Goal: Task Accomplishment & Management: Complete application form

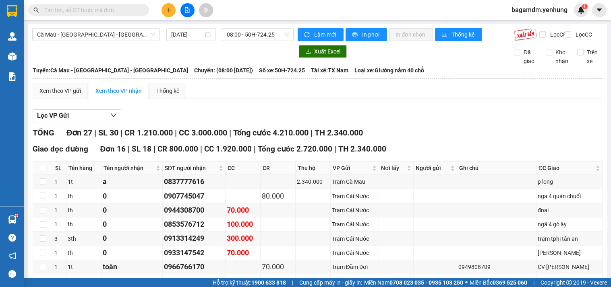
click at [187, 11] on icon "file-add" at bounding box center [187, 10] width 6 height 6
click at [117, 31] on span "Cà Mau - [GEOGRAPHIC_DATA] - [GEOGRAPHIC_DATA]" at bounding box center [96, 35] width 118 height 12
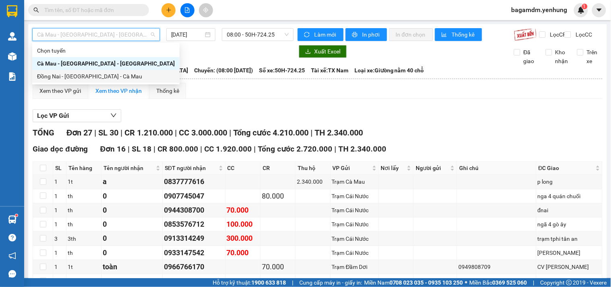
click at [53, 78] on div "Đồng Nai - [GEOGRAPHIC_DATA] - Cà Mau" at bounding box center [106, 76] width 138 height 9
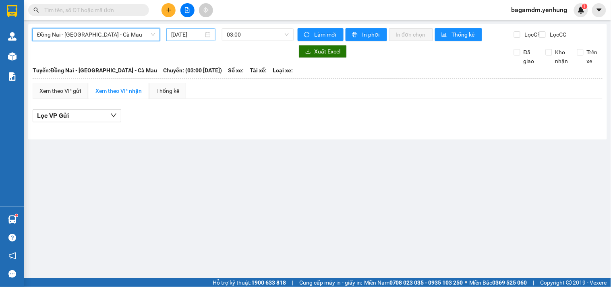
click at [191, 35] on input "[DATE]" at bounding box center [187, 34] width 33 height 9
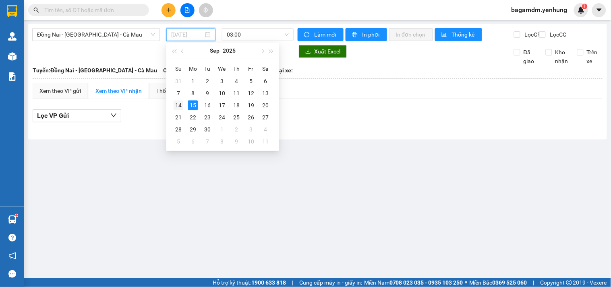
click at [180, 106] on div "14" at bounding box center [178, 106] width 10 height 10
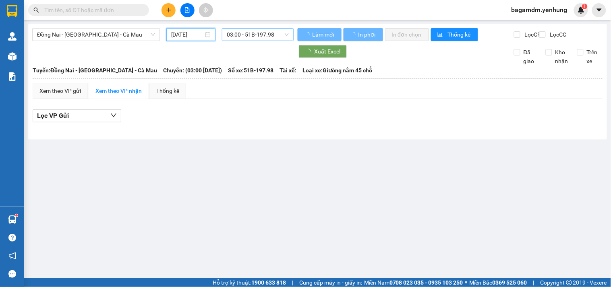
type input "[DATE]"
click at [236, 36] on span "03:00 - 51B-197.98" at bounding box center [258, 35] width 62 height 12
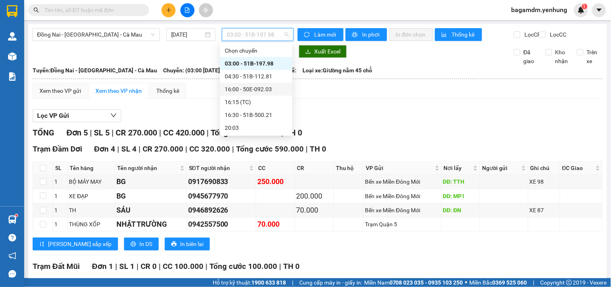
click at [240, 86] on div "16:00 - 50E-092.03" at bounding box center [256, 89] width 63 height 9
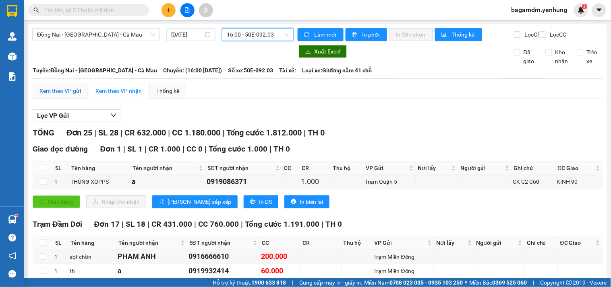
click at [55, 95] on div "Xem theo VP gửi" at bounding box center [59, 91] width 41 height 9
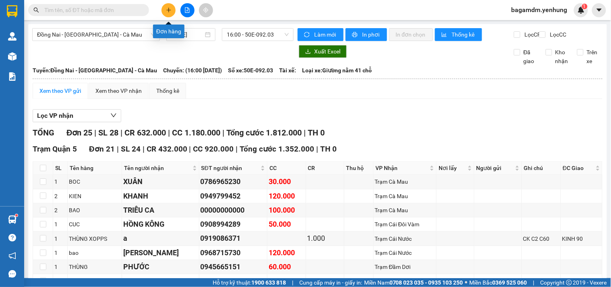
click at [166, 9] on icon "plus" at bounding box center [169, 10] width 6 height 6
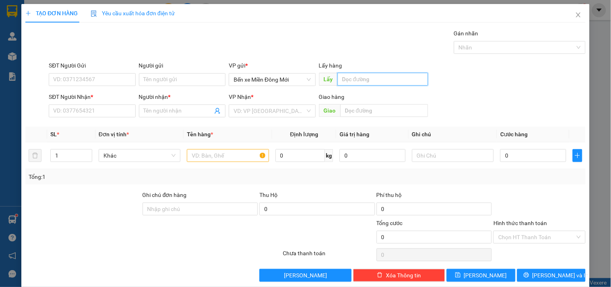
click at [343, 74] on input "text" at bounding box center [382, 79] width 91 height 13
type input "BD"
type input "00000000000"
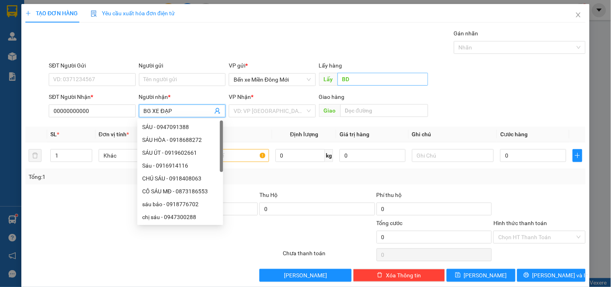
type input "BG XE ĐẠP"
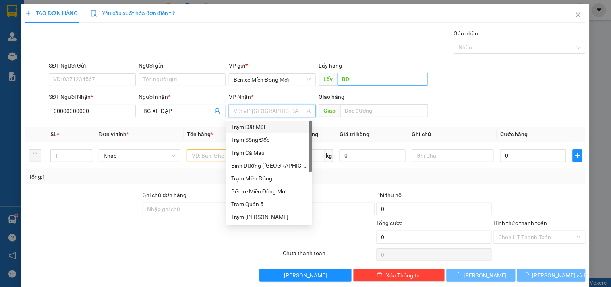
type input "D"
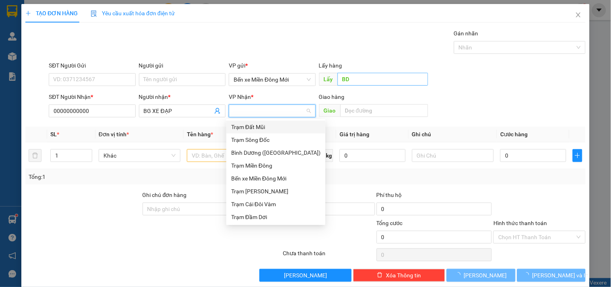
type input "Đ"
type input "DD"
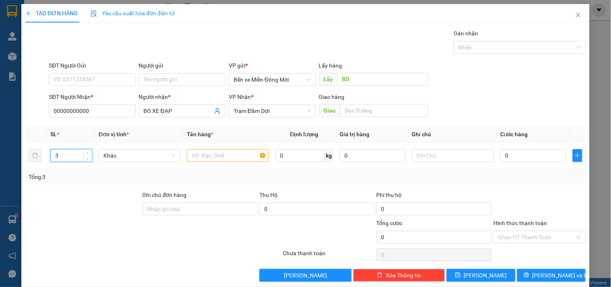
type input "3"
type input "1 XE ĐẠP + 2 BAO"
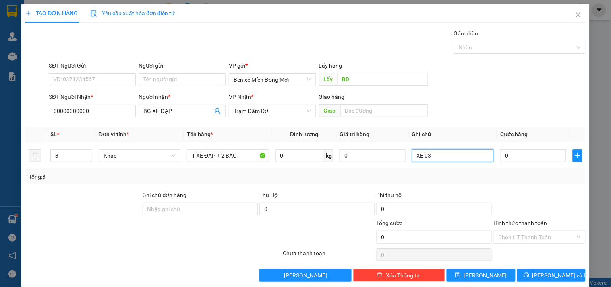
type input "XE 03"
type input "2"
type input "20"
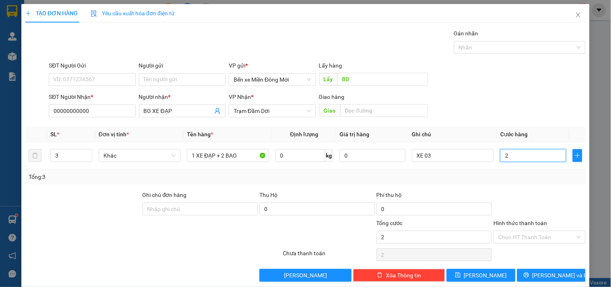
type input "20"
type input "200"
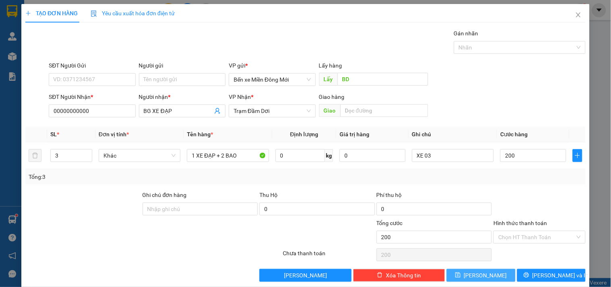
type input "200.000"
click at [487, 278] on button "[PERSON_NAME]" at bounding box center [480, 275] width 68 height 13
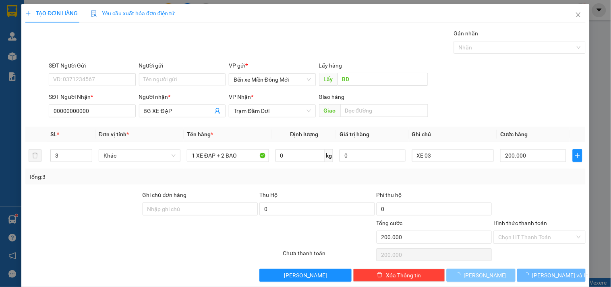
type input "1"
type input "0"
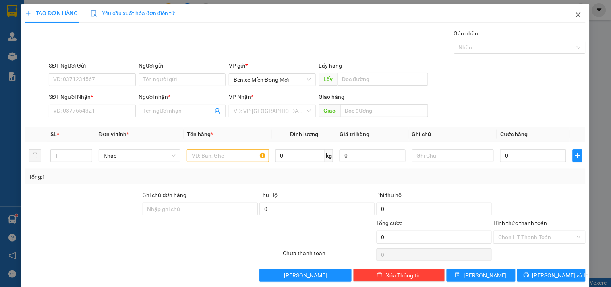
click at [576, 14] on span "Close" at bounding box center [578, 15] width 23 height 23
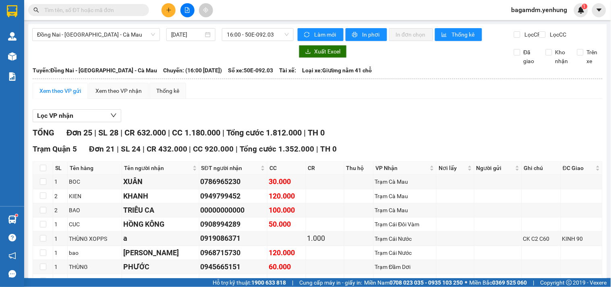
click at [26, 57] on main "Đồng Nai - Sài Gòn - Cà Mau 14/09/2025 16:00 - 50E-092.03 Làm mới In phơi In đơ…" at bounding box center [305, 139] width 611 height 279
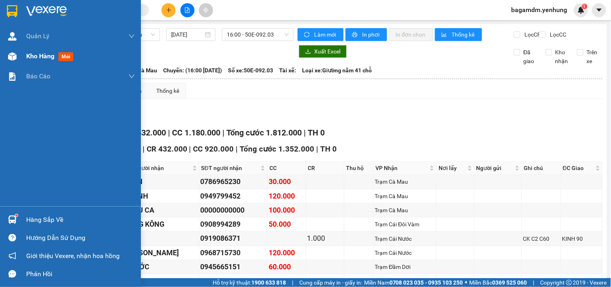
click at [54, 56] on span "Kho hàng" at bounding box center [40, 56] width 28 height 8
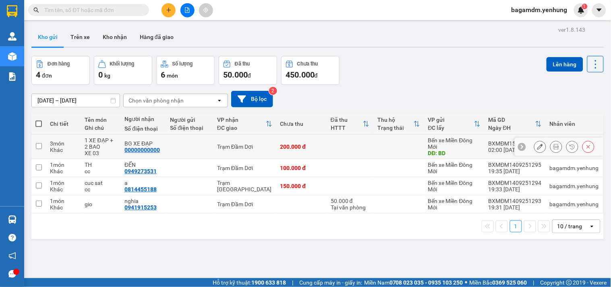
click at [534, 145] on button at bounding box center [539, 147] width 11 height 14
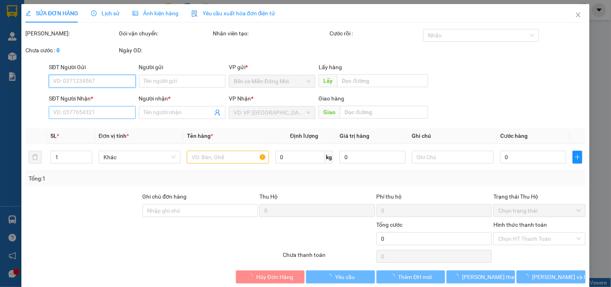
type input "BD"
type input "00000000000"
type input "BG XE ĐẠP"
type input "200.000"
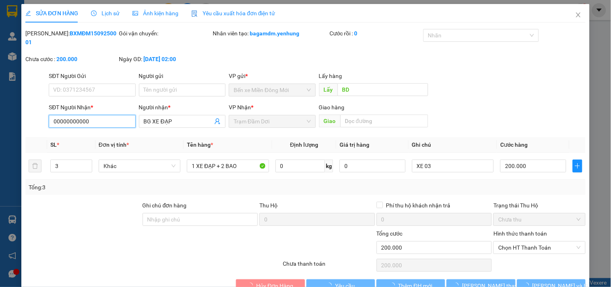
click at [111, 115] on input "00000000000" at bounding box center [92, 121] width 87 height 13
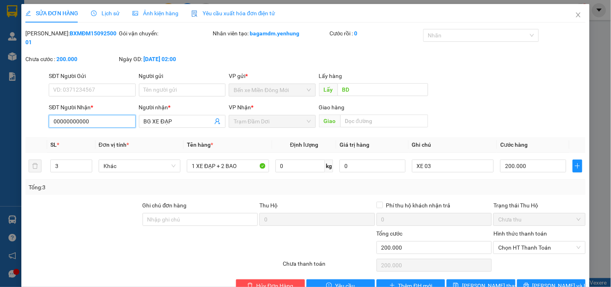
click at [111, 115] on input "00000000000" at bounding box center [92, 121] width 87 height 13
type input "0949109792"
click at [486, 282] on span "[PERSON_NAME] thay đổi" at bounding box center [494, 286] width 64 height 9
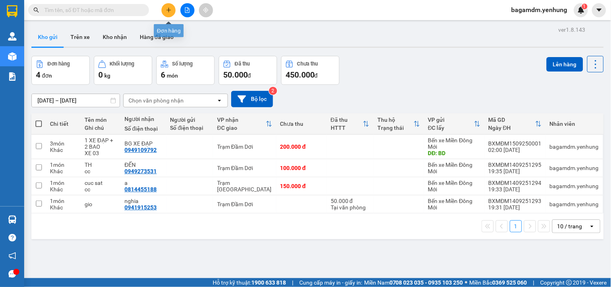
click at [167, 13] on button at bounding box center [168, 10] width 14 height 14
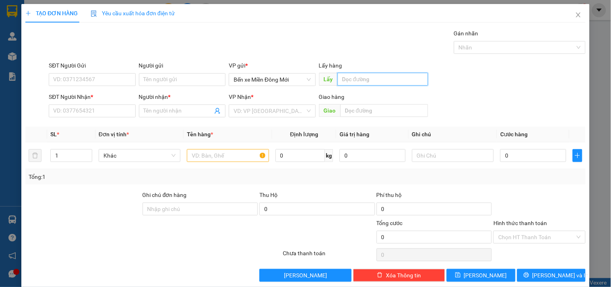
click at [401, 75] on input "text" at bounding box center [382, 79] width 91 height 13
type input "BD"
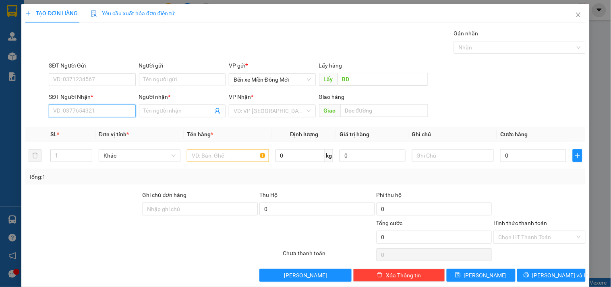
drag, startPoint x: 87, startPoint y: 111, endPoint x: 122, endPoint y: 117, distance: 35.0
click at [87, 111] on input "SĐT Người Nhận *" at bounding box center [92, 111] width 87 height 13
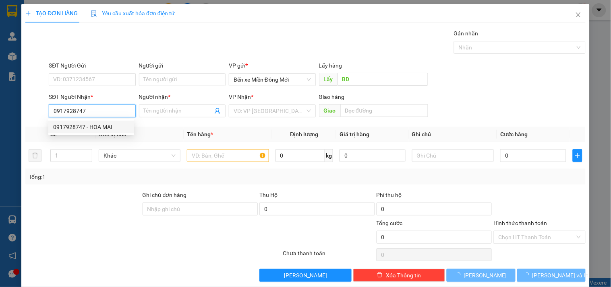
type input "0917928747"
type input "HOA MAI"
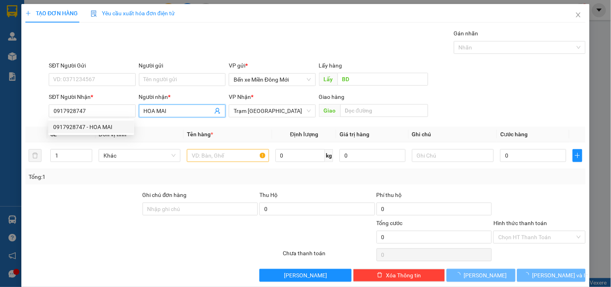
type input "100.000"
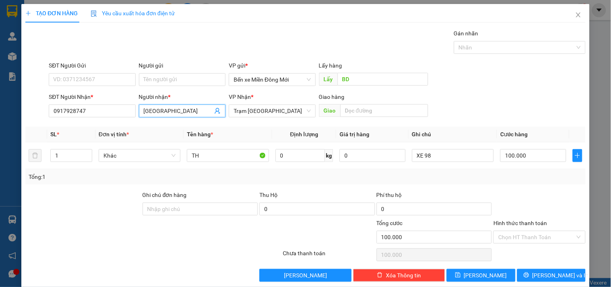
type input "[GEOGRAPHIC_DATA]"
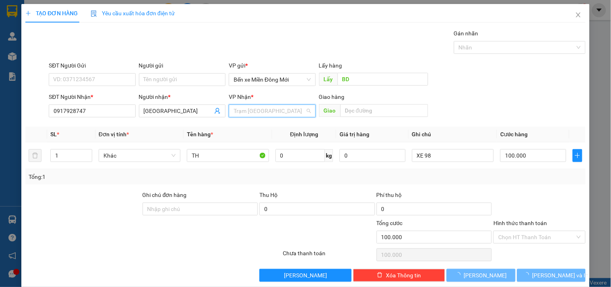
scroll to position [13, 0]
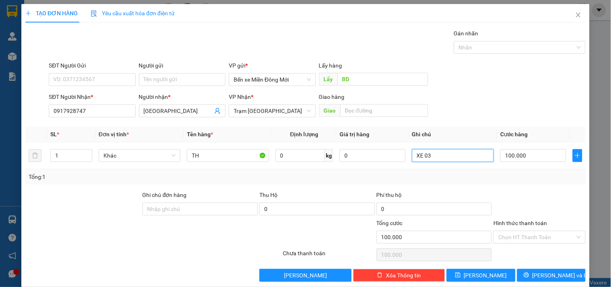
type input "XE 03"
type input "1"
type input "12"
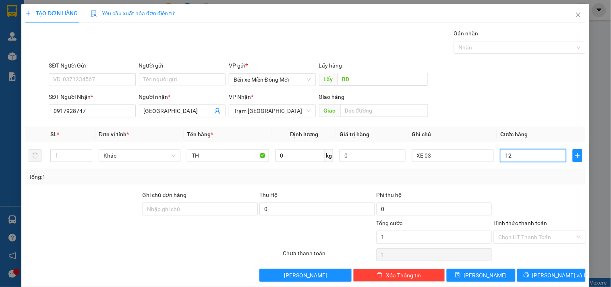
type input "12"
type input "120"
type input "120.000"
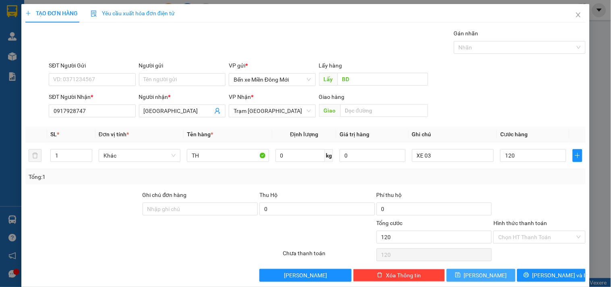
type input "120.000"
click at [498, 271] on button "[PERSON_NAME]" at bounding box center [480, 275] width 68 height 13
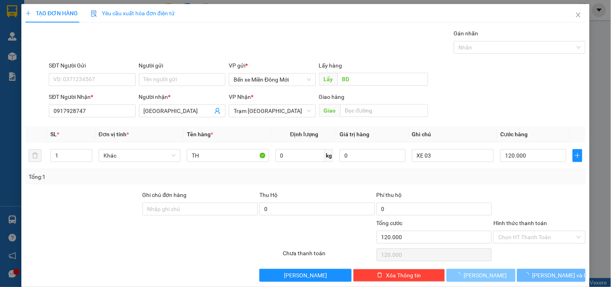
type input "0"
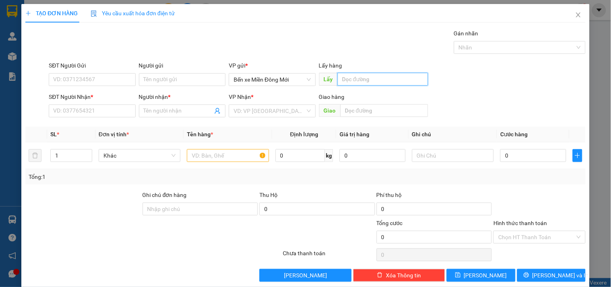
click at [355, 76] on input "text" at bounding box center [382, 79] width 91 height 13
type input "BD"
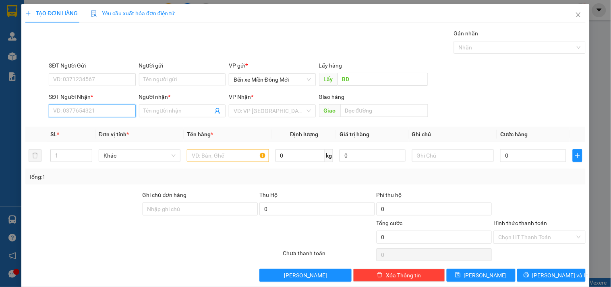
click at [120, 111] on input "SĐT Người Nhận *" at bounding box center [92, 111] width 87 height 13
type input "0836158097"
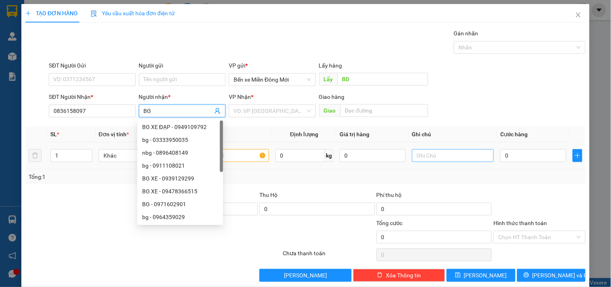
type input "B"
type input "CẢNH"
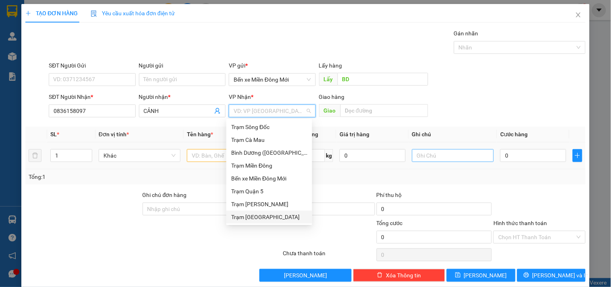
type input "D"
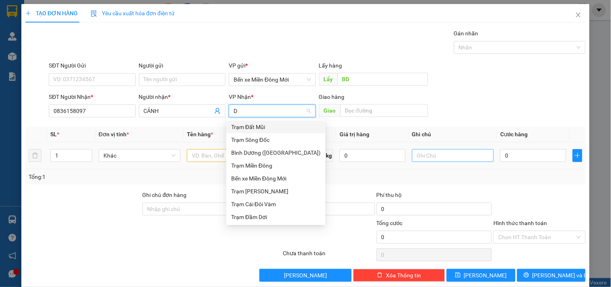
scroll to position [0, 0]
type input "Đ"
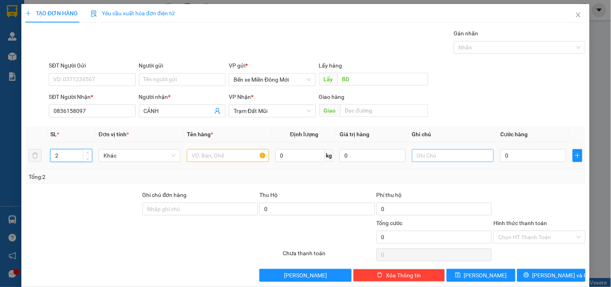
type input "2"
click at [206, 159] on input "text" at bounding box center [228, 155] width 82 height 13
type input "TH"
click at [446, 157] on input "text" at bounding box center [453, 155] width 82 height 13
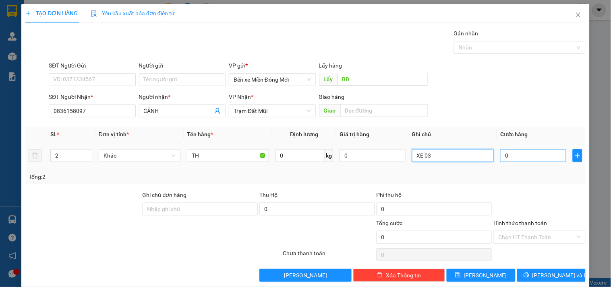
type input "XE 03"
type input "2"
type input "20"
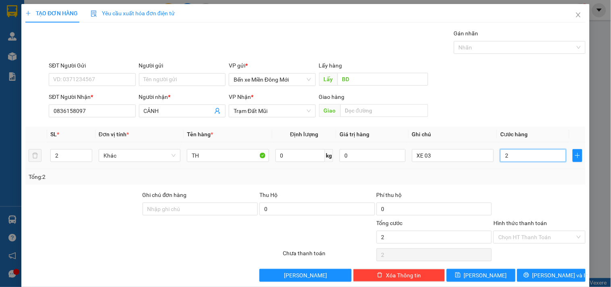
type input "20"
type input "200"
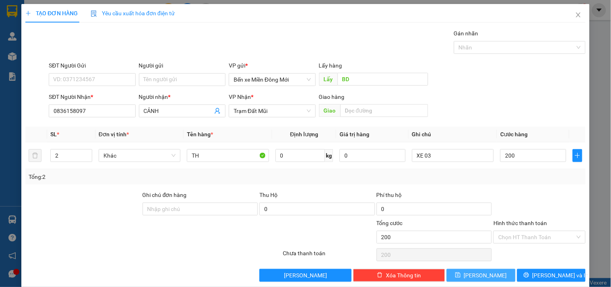
type input "200.000"
click at [484, 274] on button "[PERSON_NAME]" at bounding box center [480, 275] width 68 height 13
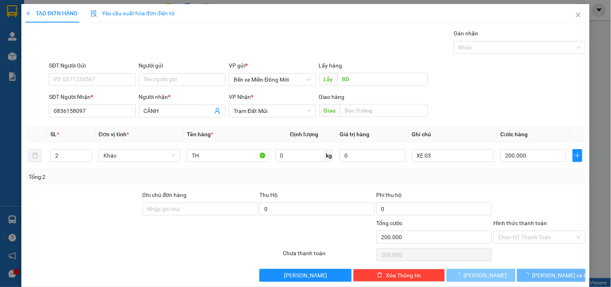
type input "0"
type input "1"
type input "0"
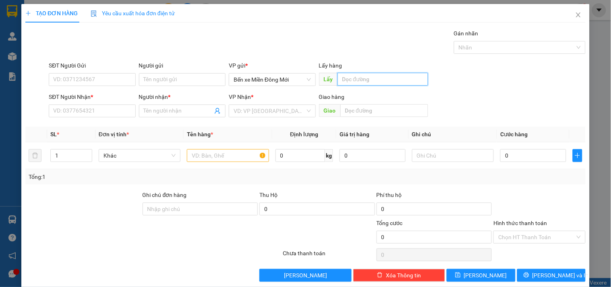
click at [363, 80] on input "text" at bounding box center [382, 79] width 91 height 13
type input "L"
type input "LAAI THÊU"
type input "0946258226"
type input "DUYÊN"
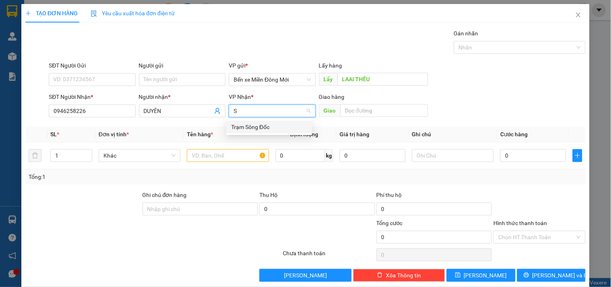
type input "SD"
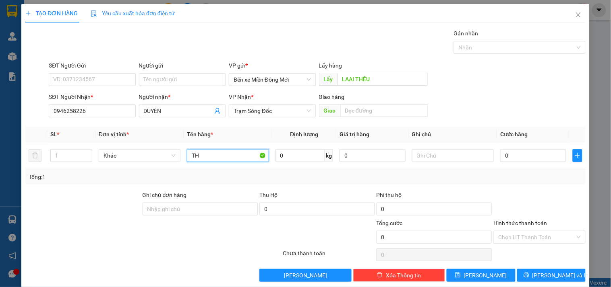
type input "TH"
type input "XE 03"
type input "1"
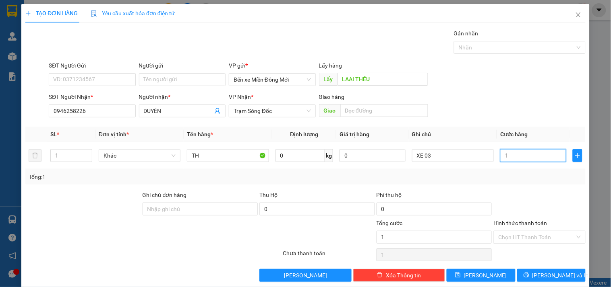
type input "10"
type input "100"
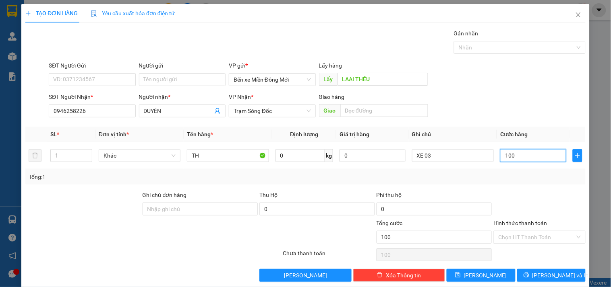
type input "100"
type input "100.000"
click at [483, 279] on span "[PERSON_NAME]" at bounding box center [485, 275] width 43 height 9
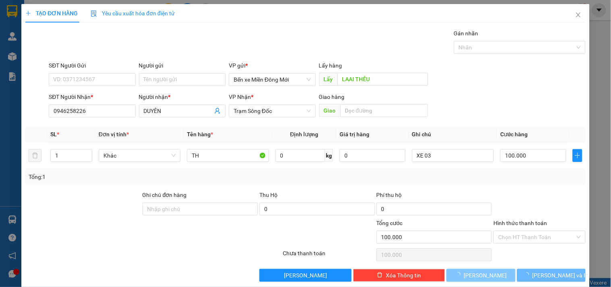
type input "0"
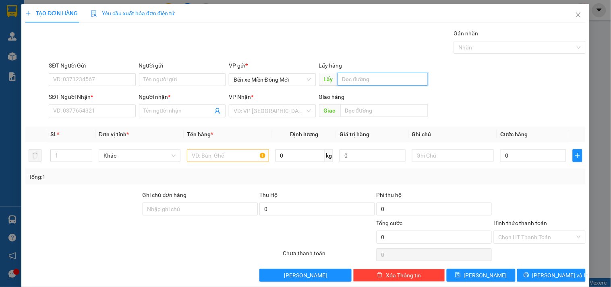
click at [361, 78] on input "text" at bounding box center [382, 79] width 91 height 13
type input "BÀU BÀNG"
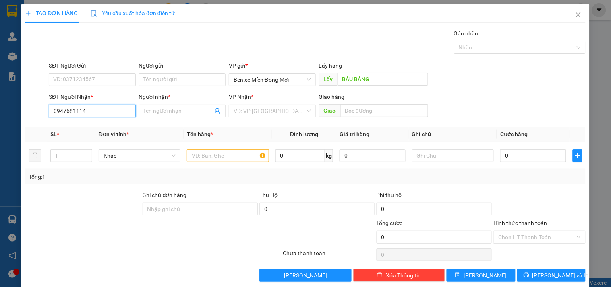
type input "0947681114"
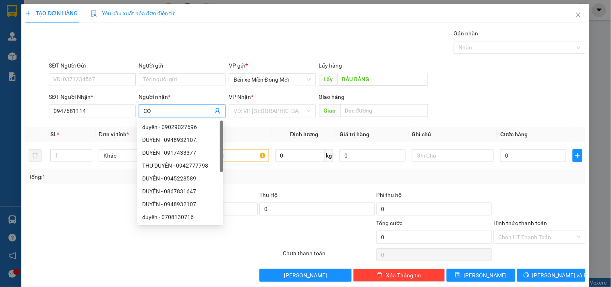
type input "CÓ"
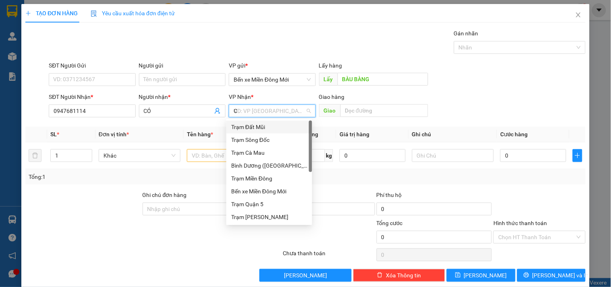
type input "CM"
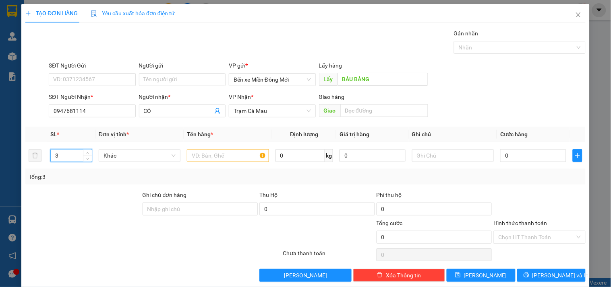
type input "3"
type input "BAO"
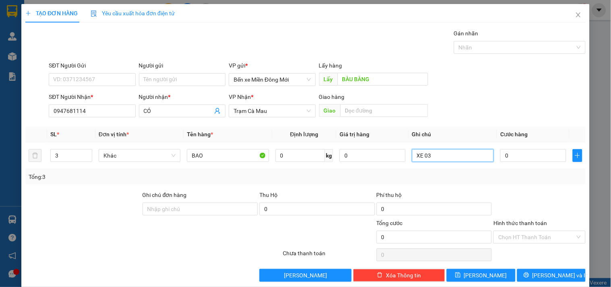
type input "XE 03"
type input "1"
type input "15"
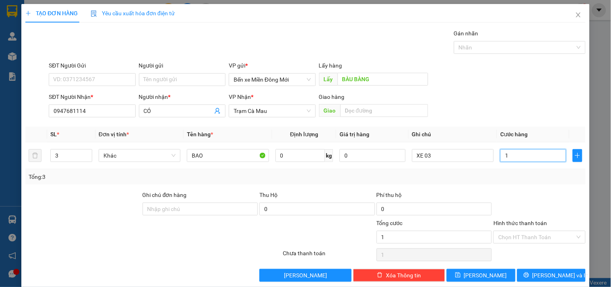
type input "15"
type input "150"
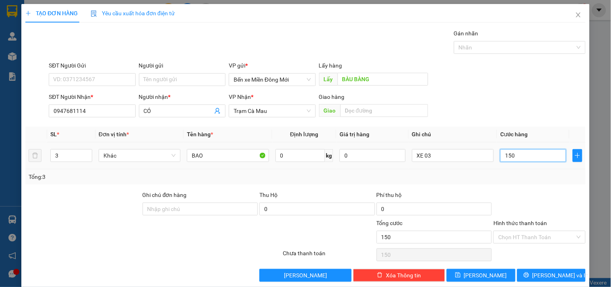
click at [515, 157] on input "150" at bounding box center [533, 155] width 66 height 13
type input "1"
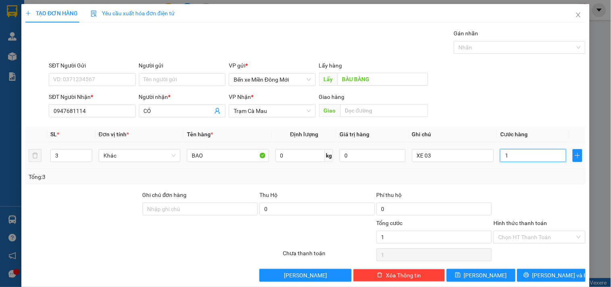
type input "18"
type input "180"
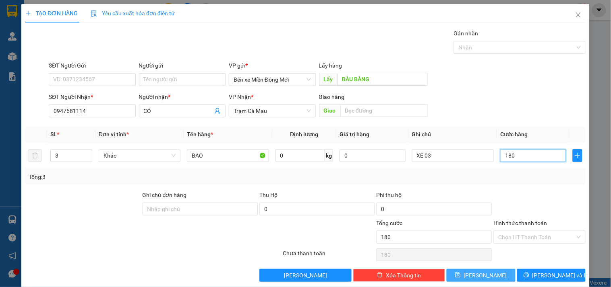
type input "180"
type input "180.000"
click at [478, 277] on span "[PERSON_NAME]" at bounding box center [485, 275] width 43 height 9
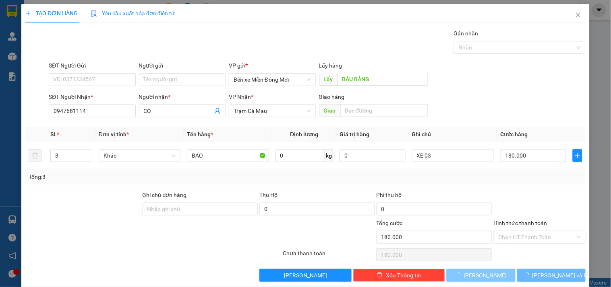
type input "0"
type input "1"
type input "0"
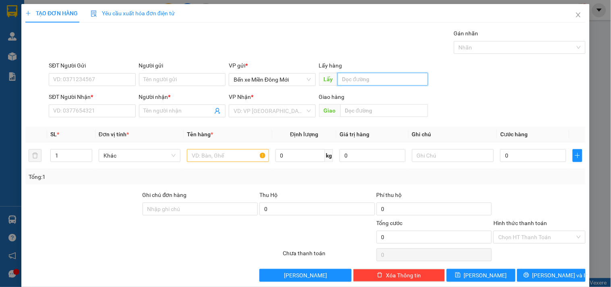
click at [357, 79] on input "text" at bounding box center [382, 79] width 91 height 13
type input "BÀU BÀNG"
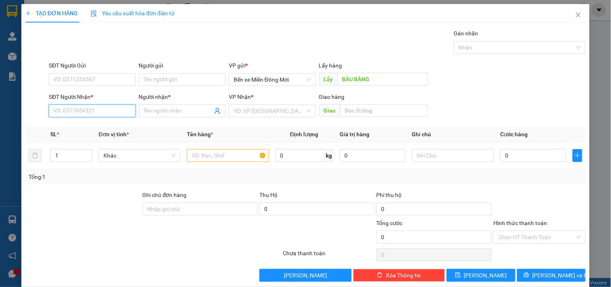
click at [63, 114] on input "SĐT Người Nhận *" at bounding box center [92, 111] width 87 height 13
type input "0867188561"
type input "CU MON"
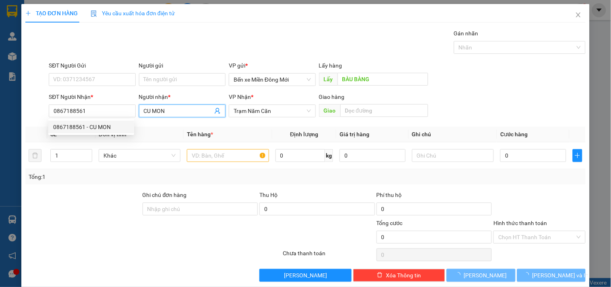
type input "100.000"
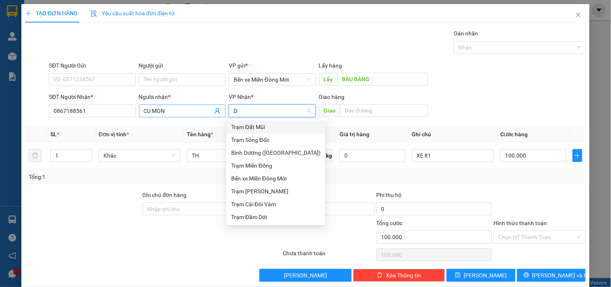
type input "DM"
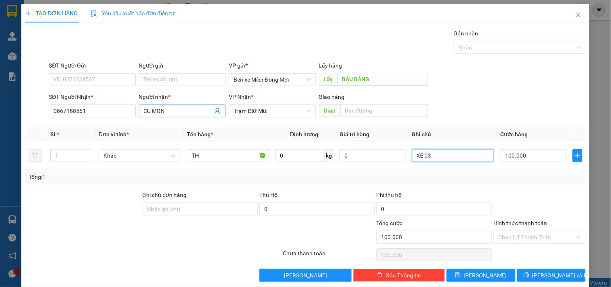
type input "XE 03"
click at [176, 110] on input "CU MON" at bounding box center [178, 111] width 69 height 9
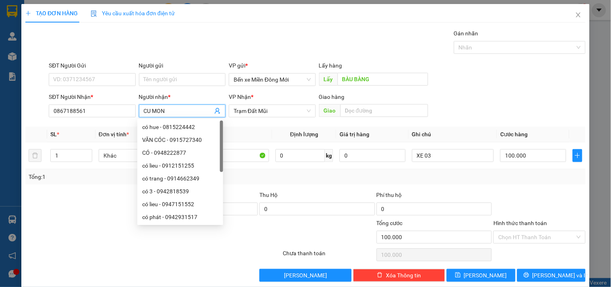
click at [176, 113] on input "CU MON" at bounding box center [178, 111] width 69 height 9
drag, startPoint x: 176, startPoint y: 113, endPoint x: 4, endPoint y: 114, distance: 171.5
click at [4, 114] on div "TẠO ĐƠN HÀNG Yêu cầu xuất hóa đơn điện tử Transit Pickup Surcharge Ids Transit …" at bounding box center [305, 143] width 611 height 287
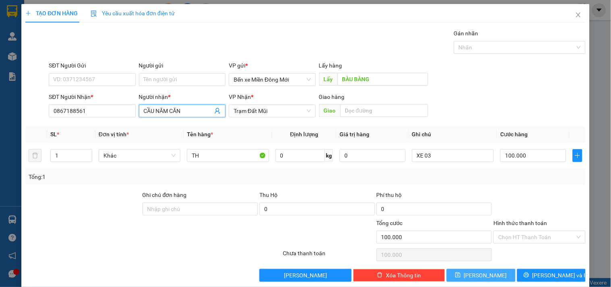
type input "CẦU NĂM CĂN"
click at [490, 275] on button "[PERSON_NAME]" at bounding box center [480, 275] width 68 height 13
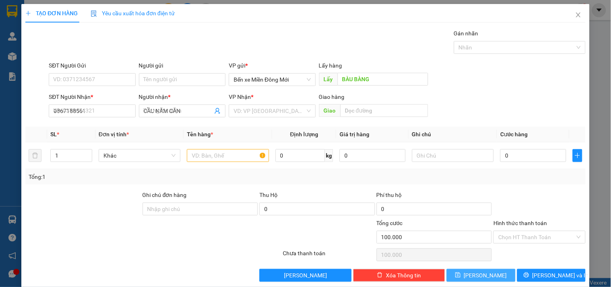
type input "0"
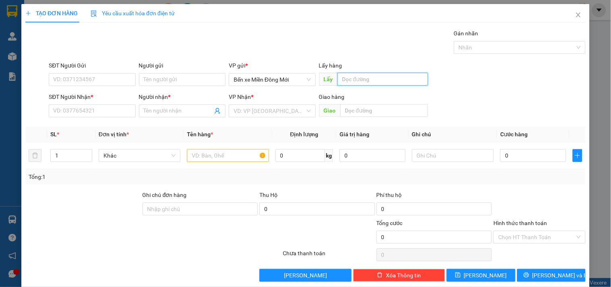
click at [347, 75] on input "text" at bounding box center [382, 79] width 91 height 13
type input "MP1"
type input "0"
type input "0854256704"
type input "NG HỆN"
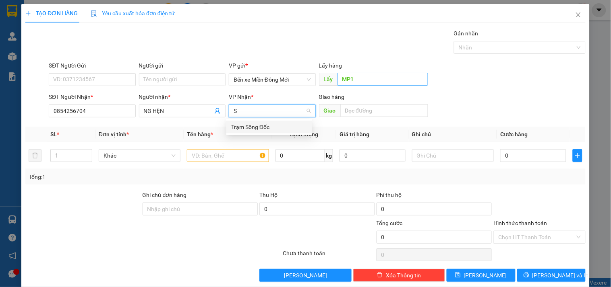
type input "SD"
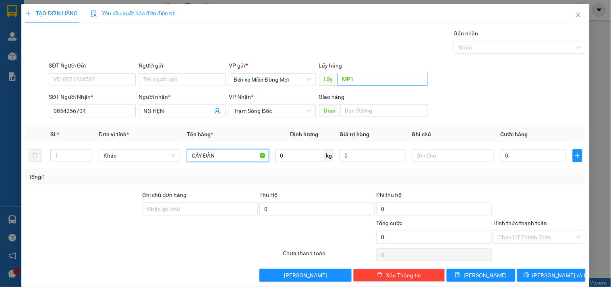
type input "CÂY ĐÀN"
type input "XE 03"
click at [211, 164] on td "CÂY ĐÀN" at bounding box center [228, 155] width 88 height 27
click at [212, 154] on input "CÂY ĐÀN" at bounding box center [228, 155] width 82 height 13
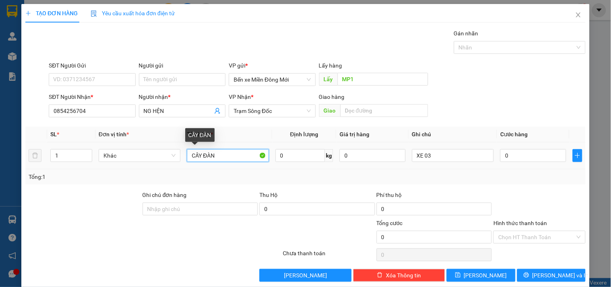
click at [212, 154] on input "CÂY ĐÀN" at bounding box center [228, 155] width 82 height 13
type input "XE ĐIỆN"
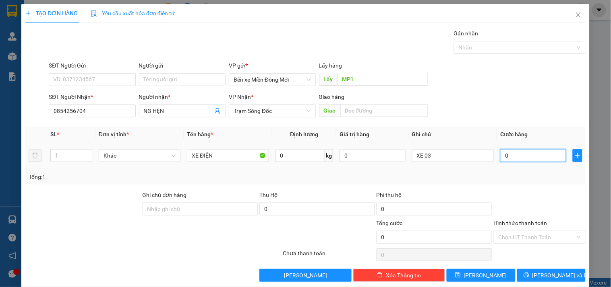
click at [504, 157] on input "0" at bounding box center [533, 155] width 66 height 13
type input "3"
type input "30"
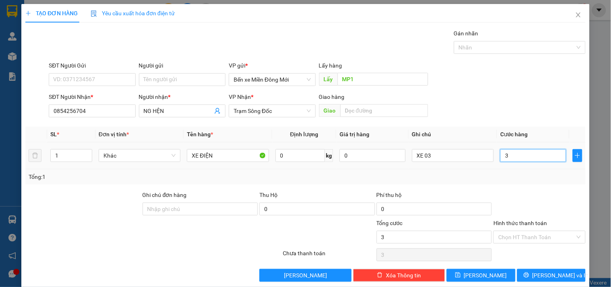
type input "30"
type input "300"
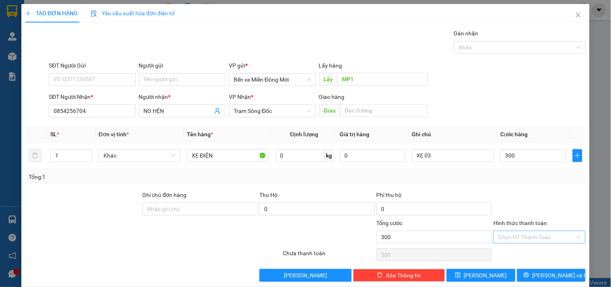
type input "300.000"
click at [514, 233] on input "Hình thức thanh toán" at bounding box center [536, 237] width 76 height 12
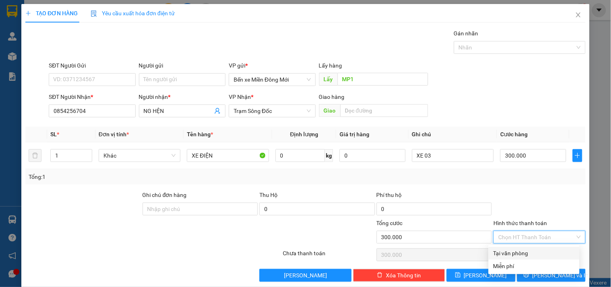
click at [504, 254] on div "Tại văn phòng" at bounding box center [533, 253] width 81 height 9
type input "0"
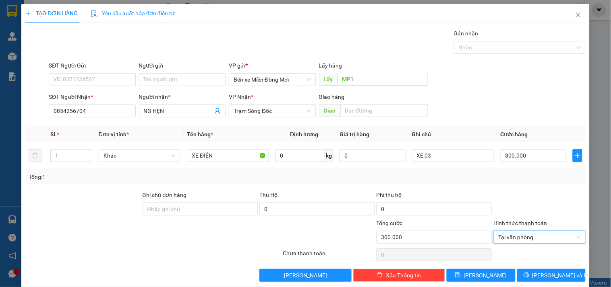
click at [485, 268] on div "Transit Pickup Surcharge Ids Transit Deliver Surcharge Ids Transit Deliver Surc…" at bounding box center [305, 155] width 560 height 253
click at [485, 270] on button "[PERSON_NAME]" at bounding box center [480, 275] width 68 height 13
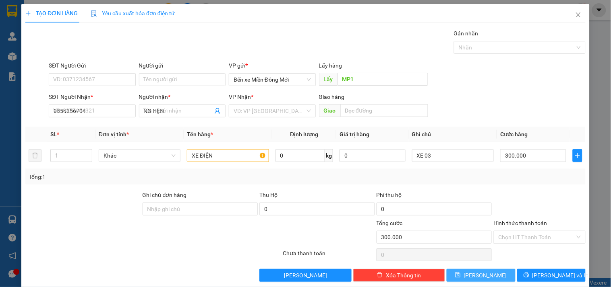
type input "0"
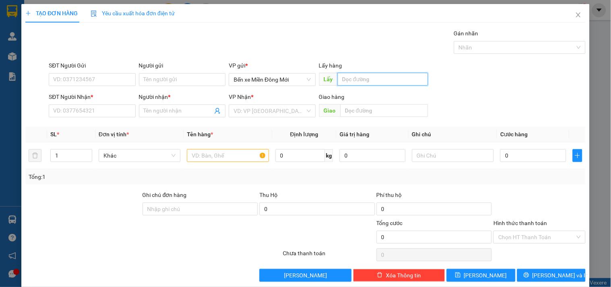
click at [365, 78] on input "text" at bounding box center [382, 79] width 91 height 13
type input "PHÚ CHÁNH"
type input "0941375063"
type input "[PERSON_NAME]"
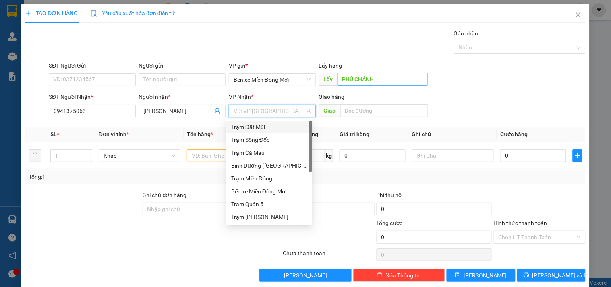
type input "D"
type input "Đ"
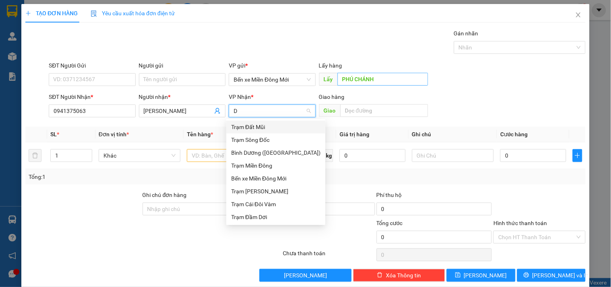
type input "DD"
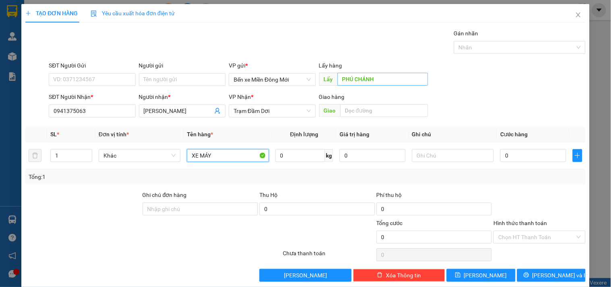
type input "XE MÁY"
type input "XE 03"
type input "5"
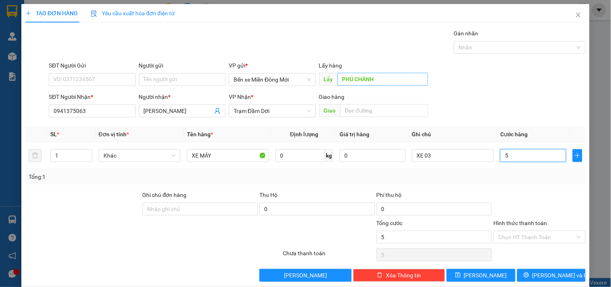
type input "50"
type input "500"
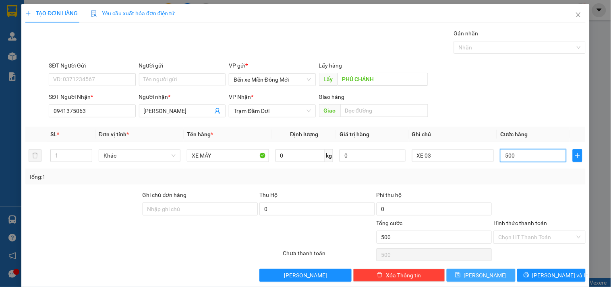
type input "500"
type input "500.000"
click at [487, 277] on button "[PERSON_NAME]" at bounding box center [480, 275] width 68 height 13
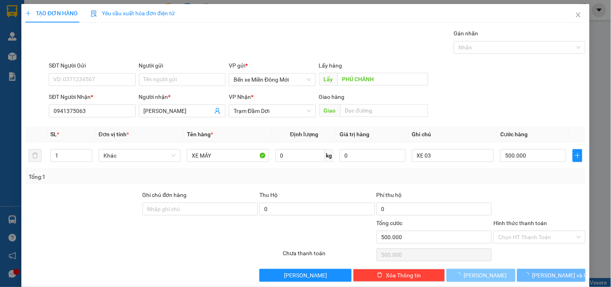
type input "0"
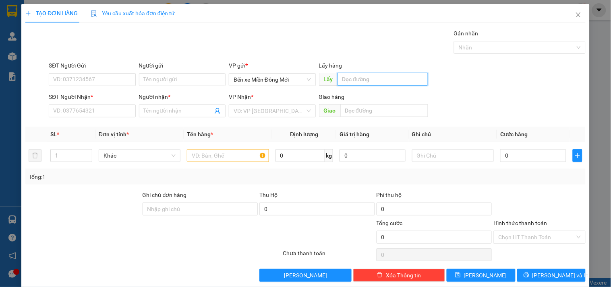
click at [355, 83] on input "text" at bounding box center [382, 79] width 91 height 13
type input "D"
type input "ĐẤT [DEMOGRAPHIC_DATA]"
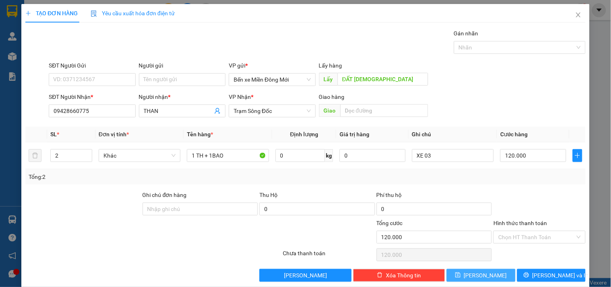
click at [460, 278] on icon "save" at bounding box center [458, 276] width 6 height 6
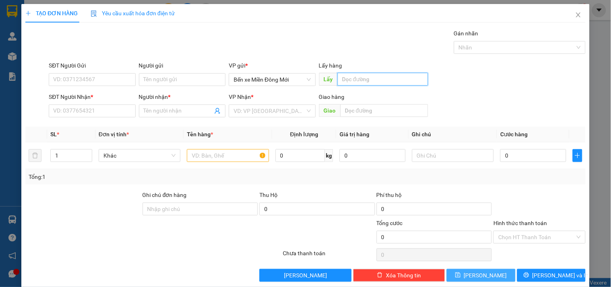
click at [353, 76] on input "text" at bounding box center [382, 79] width 91 height 13
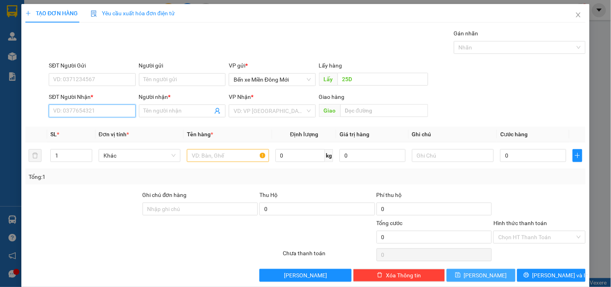
click at [103, 110] on input "SĐT Người Nhận *" at bounding box center [92, 111] width 87 height 13
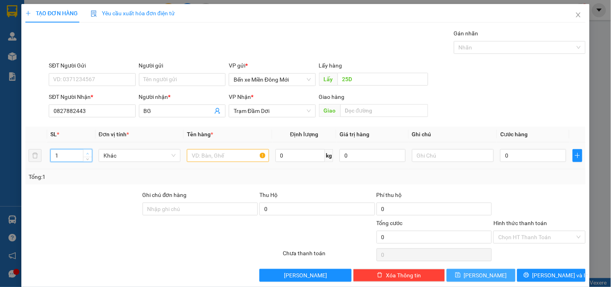
click at [86, 153] on icon "up" at bounding box center [87, 154] width 3 height 3
click at [204, 155] on input "text" at bounding box center [228, 155] width 82 height 13
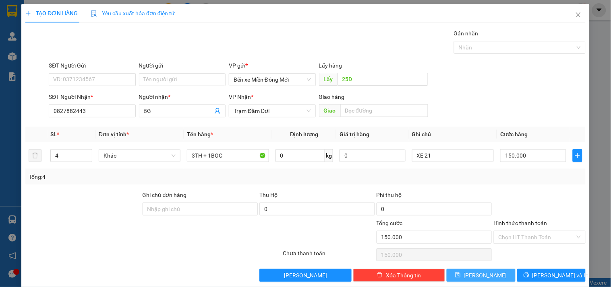
click at [460, 278] on icon "save" at bounding box center [457, 275] width 5 height 5
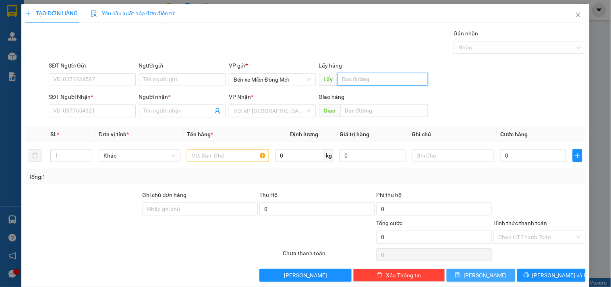
click at [351, 85] on input "text" at bounding box center [382, 79] width 91 height 13
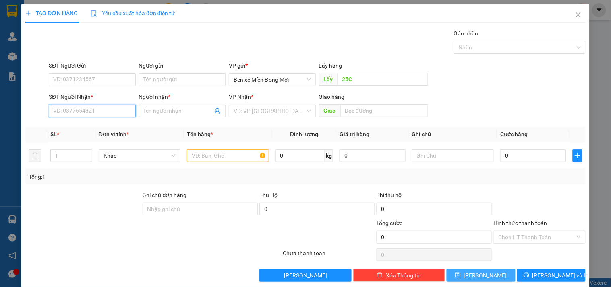
click at [85, 109] on input "SĐT Người Nhận *" at bounding box center [92, 111] width 87 height 13
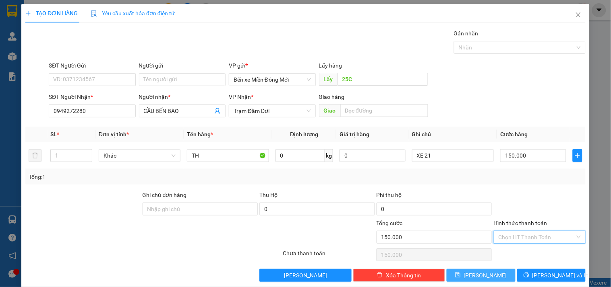
click at [515, 235] on input "Hình thức thanh toán" at bounding box center [536, 237] width 76 height 12
click at [504, 250] on div "Tại văn phòng" at bounding box center [533, 253] width 81 height 9
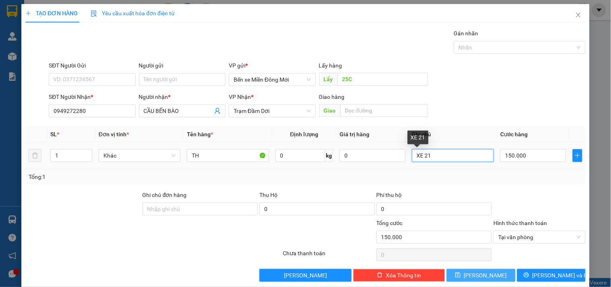
click at [450, 159] on input "XE 21" at bounding box center [453, 155] width 82 height 13
click at [460, 276] on icon "save" at bounding box center [457, 275] width 5 height 5
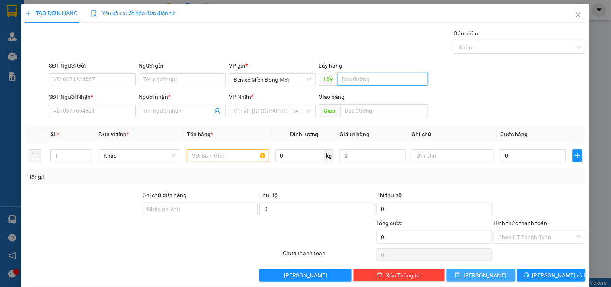
click at [394, 82] on input "text" at bounding box center [382, 79] width 91 height 13
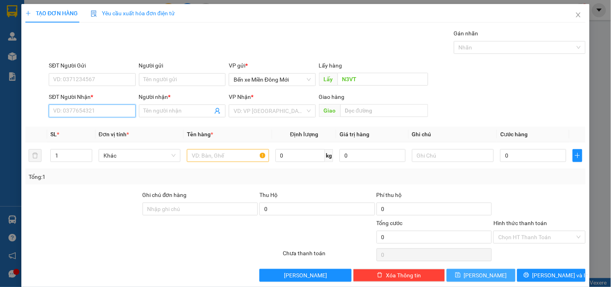
click at [99, 116] on input "SĐT Người Nhận *" at bounding box center [92, 111] width 87 height 13
click at [99, 114] on input "SĐT Người Nhận *" at bounding box center [92, 111] width 87 height 13
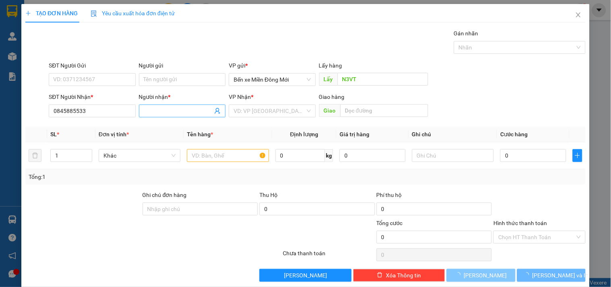
click at [161, 110] on input "Người nhận *" at bounding box center [178, 111] width 69 height 9
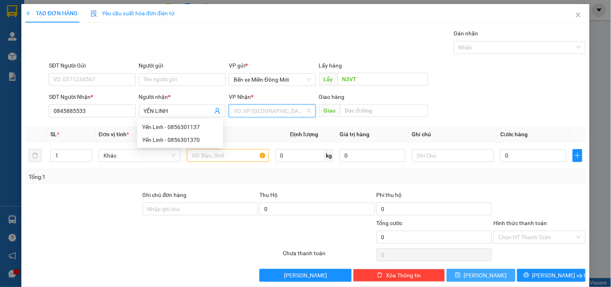
click at [259, 109] on input "search" at bounding box center [268, 111] width 71 height 12
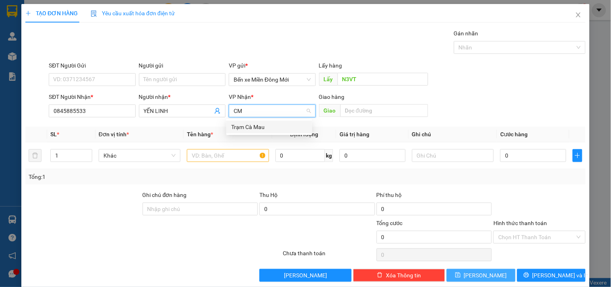
click at [254, 127] on div "Trạm Cà Mau" at bounding box center [269, 127] width 76 height 9
click at [233, 159] on input "text" at bounding box center [228, 155] width 82 height 13
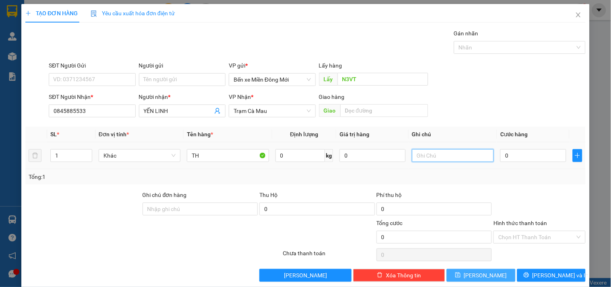
click at [454, 157] on input "text" at bounding box center [453, 155] width 82 height 13
click at [524, 152] on input "0" at bounding box center [533, 155] width 66 height 13
click at [541, 237] on input "Hình thức thanh toán" at bounding box center [536, 237] width 76 height 12
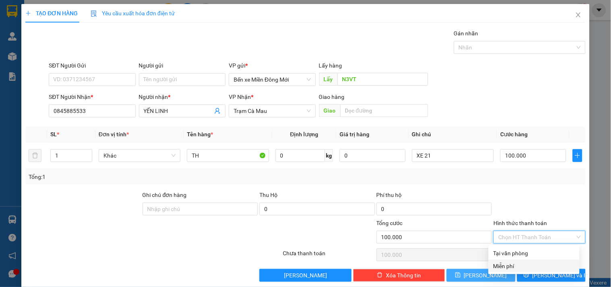
click at [527, 260] on div "Miễn phí" at bounding box center [533, 266] width 91 height 13
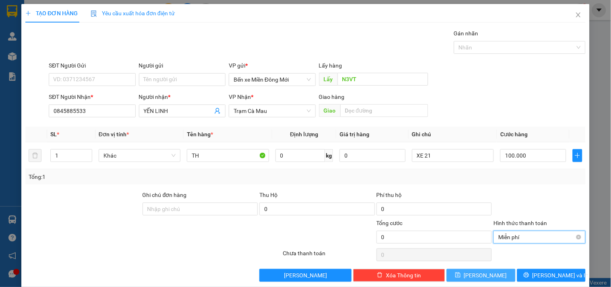
click at [514, 242] on span "Miễn phí" at bounding box center [539, 237] width 82 height 12
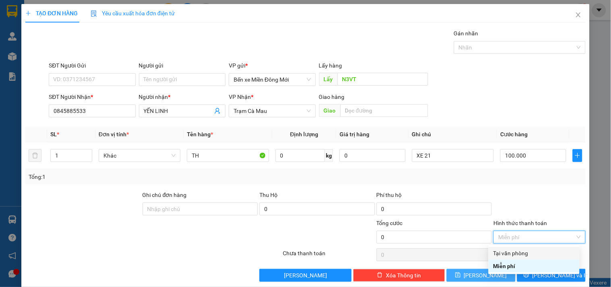
click at [508, 253] on div "Tại văn phòng" at bounding box center [533, 253] width 81 height 9
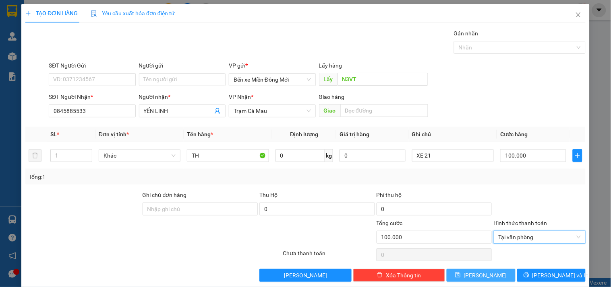
click at [481, 272] on span "[PERSON_NAME]" at bounding box center [485, 275] width 43 height 9
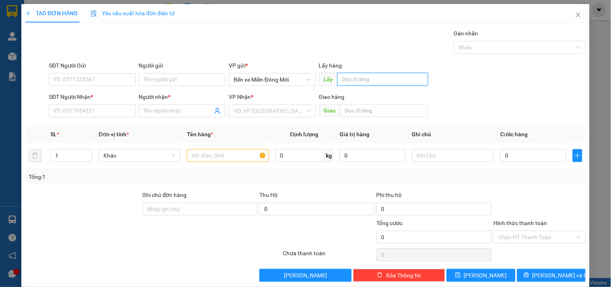
click at [355, 78] on input "text" at bounding box center [382, 79] width 91 height 13
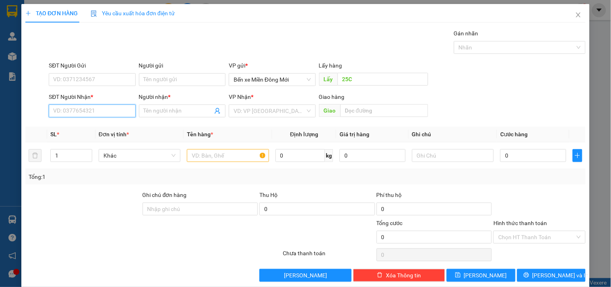
click at [101, 107] on input "SĐT Người Nhận *" at bounding box center [92, 111] width 87 height 13
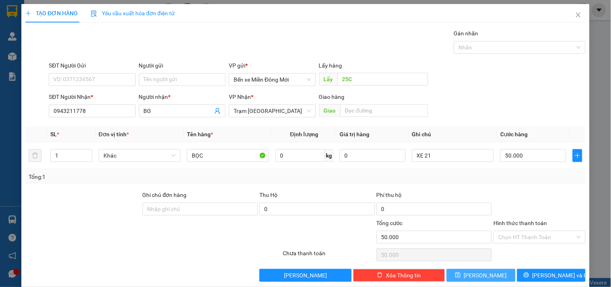
click at [491, 275] on button "[PERSON_NAME]" at bounding box center [480, 275] width 68 height 13
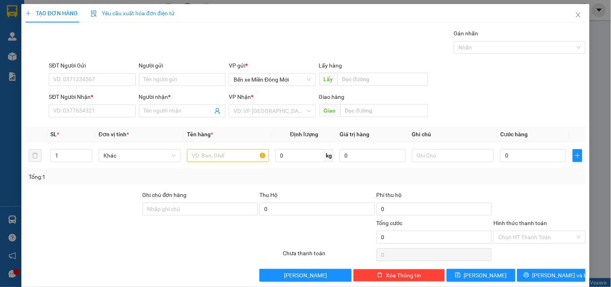
click at [355, 72] on div "Lấy hàng" at bounding box center [373, 67] width 109 height 12
click at [364, 79] on input "text" at bounding box center [382, 79] width 91 height 13
drag, startPoint x: 107, startPoint y: 120, endPoint x: 103, endPoint y: 113, distance: 7.6
click at [105, 116] on div "SĐT Người Nhận * VD: 0377654321" at bounding box center [92, 107] width 87 height 28
click at [101, 111] on input "SĐT Người Nhận *" at bounding box center [92, 111] width 87 height 13
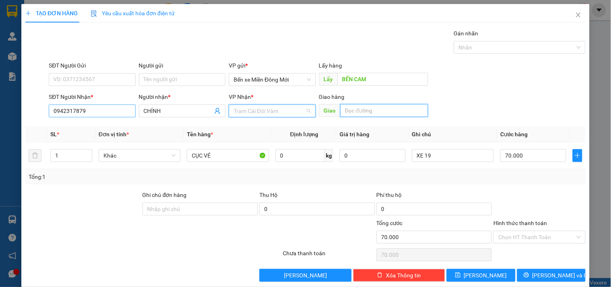
scroll to position [51, 0]
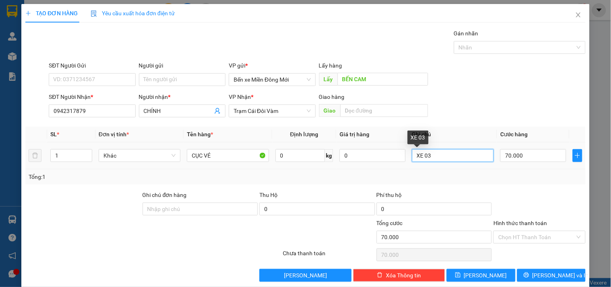
drag, startPoint x: 419, startPoint y: 155, endPoint x: 463, endPoint y: 154, distance: 43.9
click at [463, 154] on input "XE 03" at bounding box center [453, 155] width 82 height 13
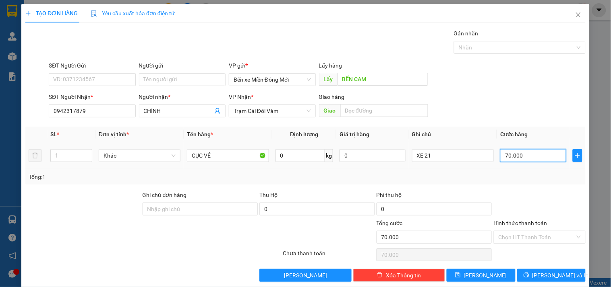
click at [514, 154] on input "70.000" at bounding box center [533, 155] width 66 height 13
click at [493, 274] on button "[PERSON_NAME]" at bounding box center [480, 275] width 68 height 13
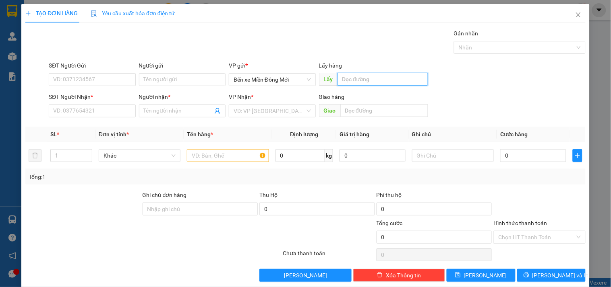
click at [352, 81] on input "text" at bounding box center [382, 79] width 91 height 13
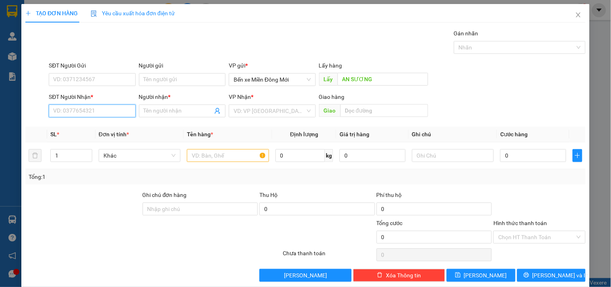
click at [70, 106] on input "SĐT Người Nhận *" at bounding box center [92, 111] width 87 height 13
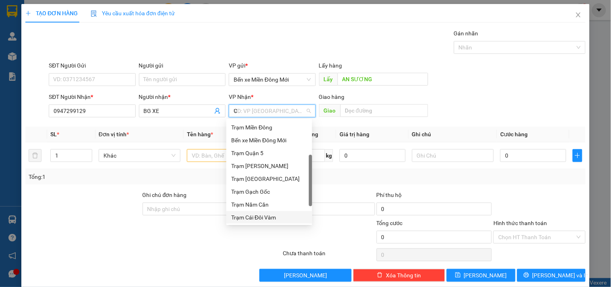
scroll to position [0, 0]
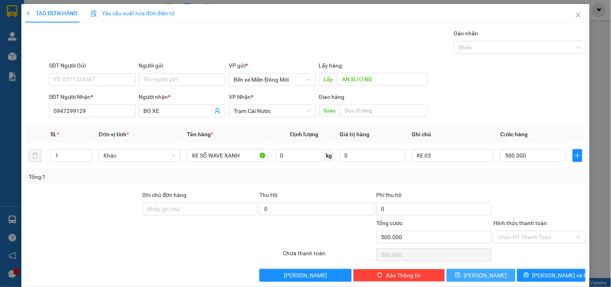
click at [483, 275] on span "[PERSON_NAME]" at bounding box center [485, 275] width 43 height 9
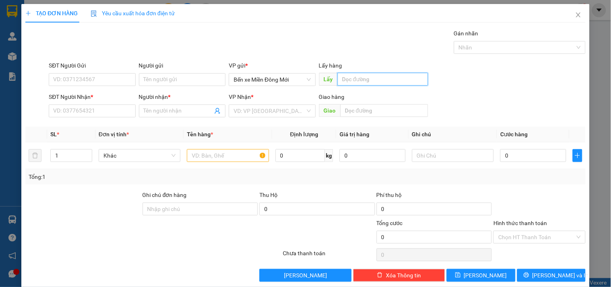
click at [392, 82] on input "text" at bounding box center [382, 79] width 91 height 13
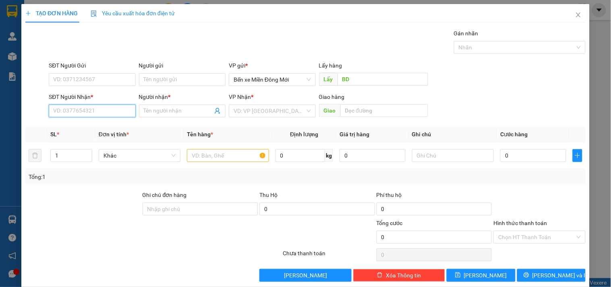
click at [120, 114] on input "SĐT Người Nhận *" at bounding box center [92, 111] width 87 height 13
click at [108, 128] on div "0394618692 - BG XE" at bounding box center [91, 127] width 76 height 9
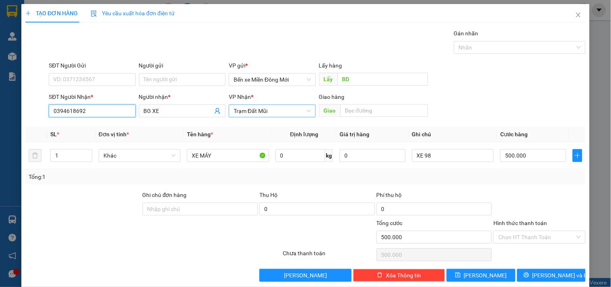
click at [258, 109] on span "Trạm Đất Mũi" at bounding box center [271, 111] width 77 height 12
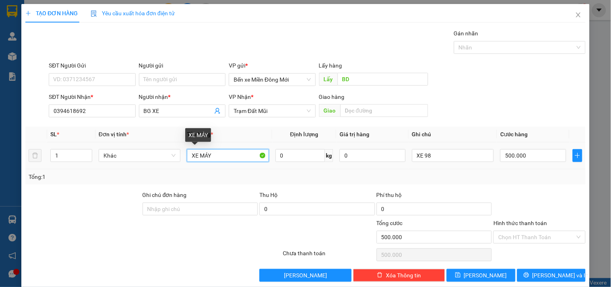
click at [203, 160] on input "XE MÁY" at bounding box center [228, 155] width 82 height 13
drag, startPoint x: 200, startPoint y: 156, endPoint x: 312, endPoint y: 145, distance: 112.8
click at [312, 145] on tr "1 Khác XE MÁY 0 kg 0 XE 98 500.000" at bounding box center [305, 155] width 560 height 27
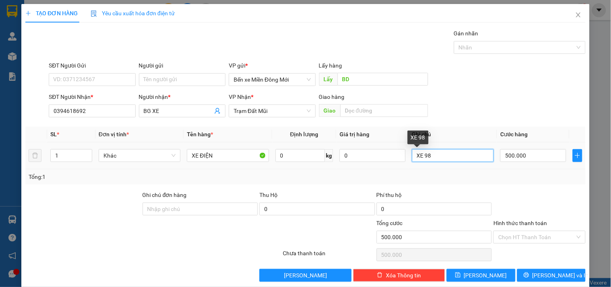
click at [460, 158] on input "XE 98" at bounding box center [453, 155] width 82 height 13
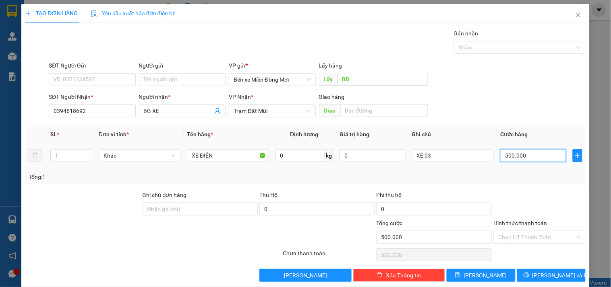
click at [503, 154] on input "500.000" at bounding box center [533, 155] width 66 height 13
click at [460, 273] on icon "save" at bounding box center [458, 276] width 6 height 6
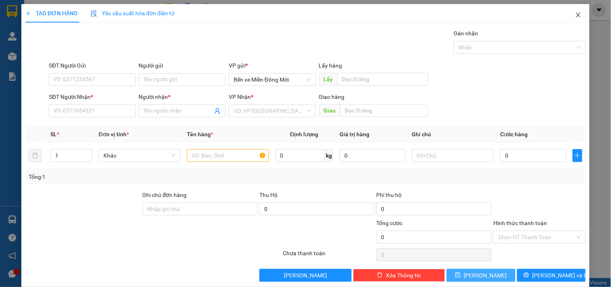
click at [576, 16] on icon "close" at bounding box center [578, 14] width 4 height 5
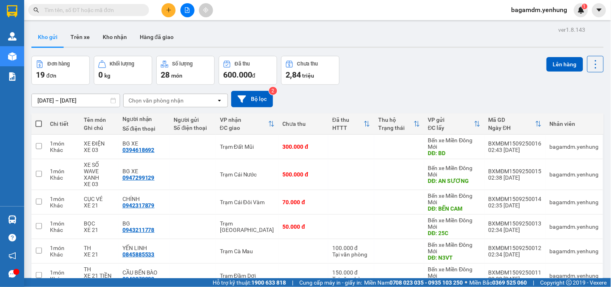
scroll to position [135, 0]
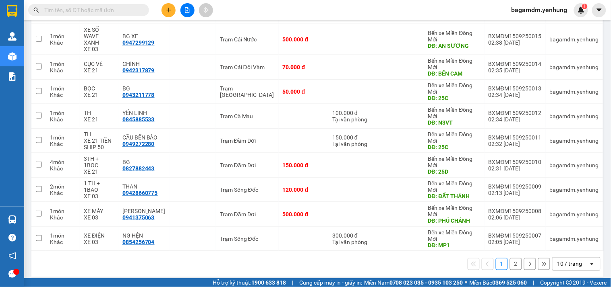
click at [566, 262] on div "10 / trang" at bounding box center [570, 264] width 36 height 13
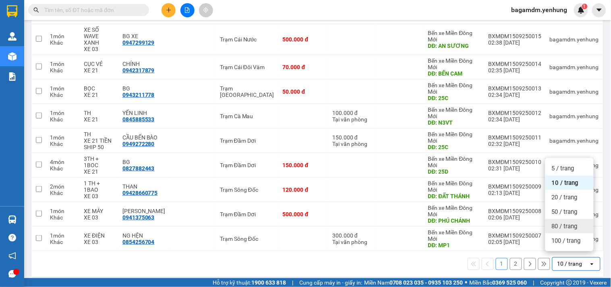
click at [566, 229] on span "80 / trang" at bounding box center [564, 227] width 26 height 8
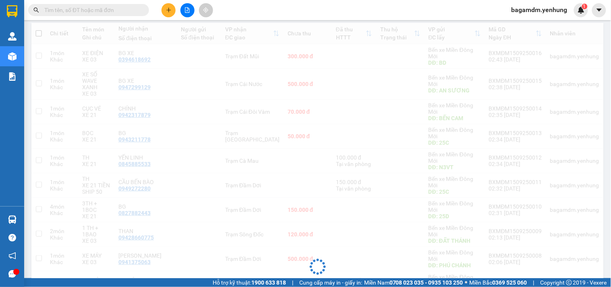
scroll to position [0, 0]
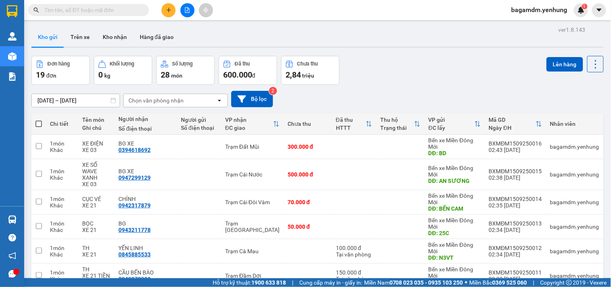
click at [37, 125] on span at bounding box center [38, 124] width 6 height 6
click at [39, 120] on input "checkbox" at bounding box center [39, 120] width 0 height 0
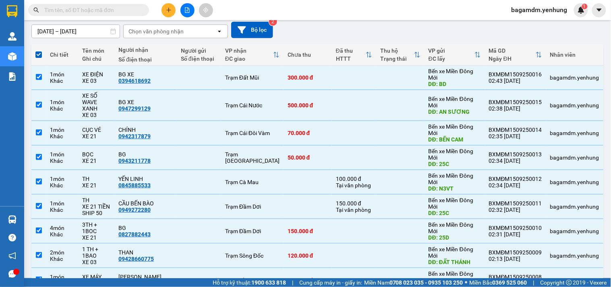
scroll to position [25, 0]
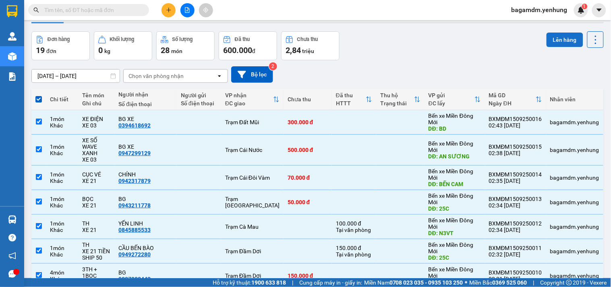
click at [560, 39] on button "Lên hàng" at bounding box center [564, 40] width 37 height 14
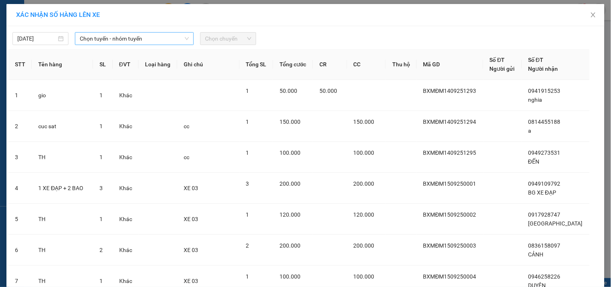
click at [115, 35] on span "Chọn tuyến - nhóm tuyến" at bounding box center [134, 39] width 109 height 12
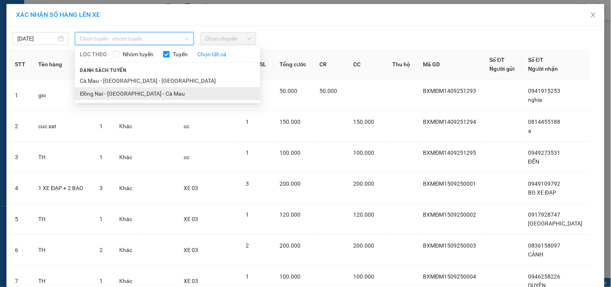
click at [97, 91] on li "Đồng Nai - [GEOGRAPHIC_DATA] - Cà Mau" at bounding box center [167, 93] width 185 height 13
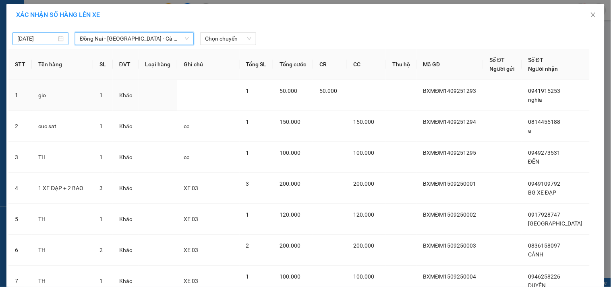
click at [37, 38] on body "Kết quả tìm kiếm ( 0 ) Bộ lọc No Data bagamdm.yenhung 1 Quản Lý Quản lý khách h…" at bounding box center [305, 143] width 611 height 287
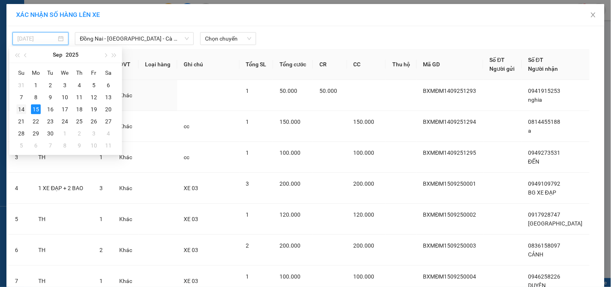
click at [21, 113] on div "14" at bounding box center [22, 110] width 10 height 10
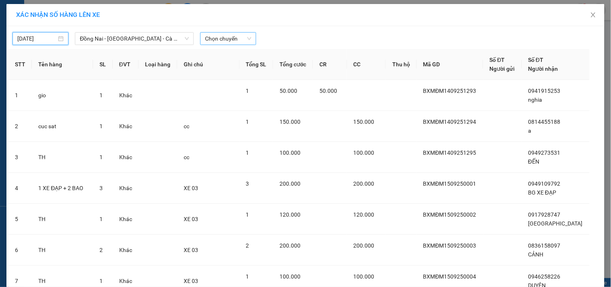
click at [210, 38] on span "Chọn chuyến" at bounding box center [228, 39] width 46 height 12
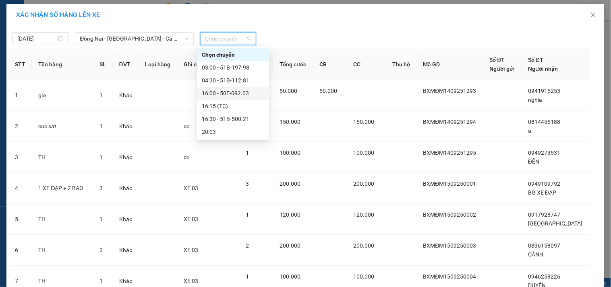
click at [211, 94] on div "16:00 - 50E-092.03" at bounding box center [233, 93] width 63 height 9
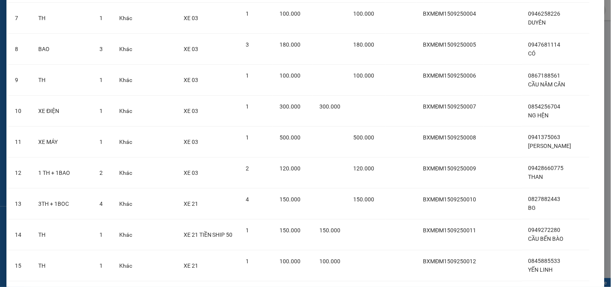
scroll to position [445, 0]
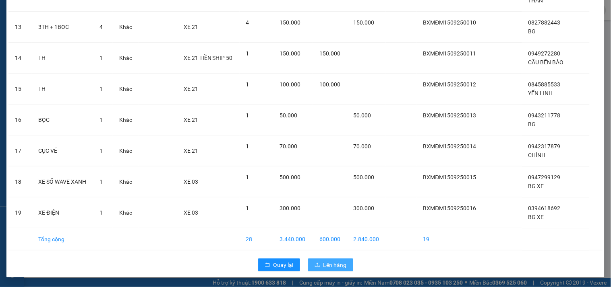
click at [328, 264] on span "Lên hàng" at bounding box center [334, 265] width 23 height 9
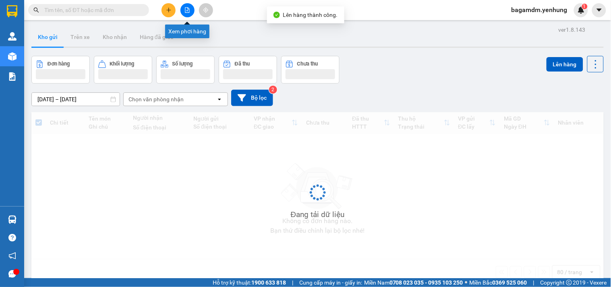
click at [188, 11] on icon "file-add" at bounding box center [187, 10] width 6 height 6
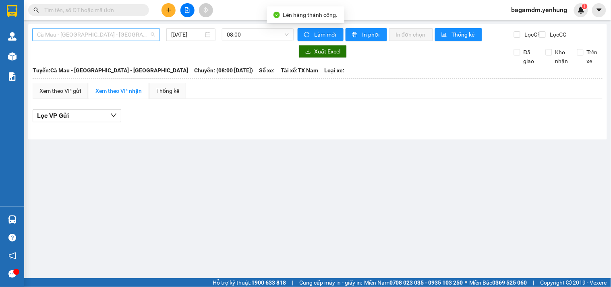
click at [95, 39] on span "Cà Mau - [GEOGRAPHIC_DATA] - [GEOGRAPHIC_DATA]" at bounding box center [96, 35] width 118 height 12
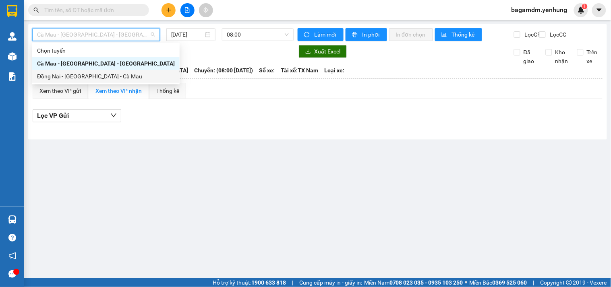
click at [67, 75] on div "Đồng Nai - [GEOGRAPHIC_DATA] - Cà Mau" at bounding box center [106, 76] width 138 height 9
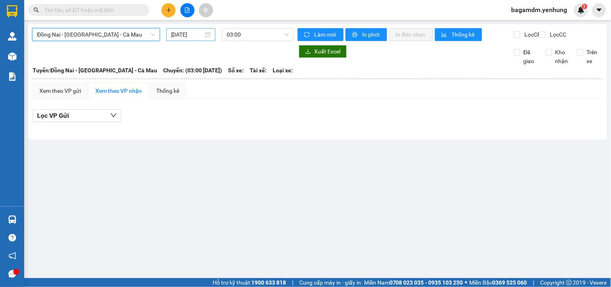
click at [184, 35] on input "[DATE]" at bounding box center [187, 34] width 33 height 9
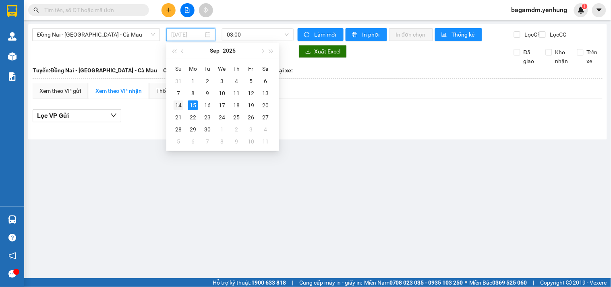
click at [178, 107] on div "14" at bounding box center [178, 106] width 10 height 10
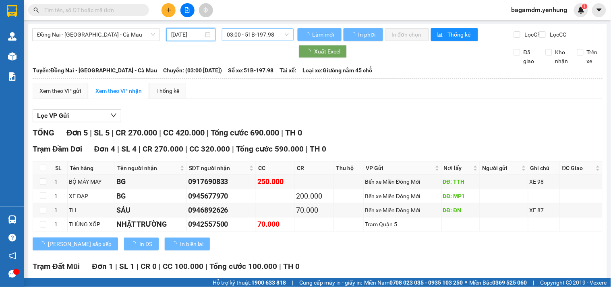
click at [250, 34] on span "03:00 - 51B-197.98" at bounding box center [258, 35] width 62 height 12
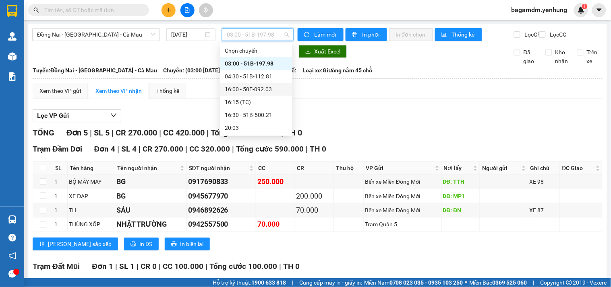
click at [237, 91] on div "16:00 - 50E-092.03" at bounding box center [256, 89] width 63 height 9
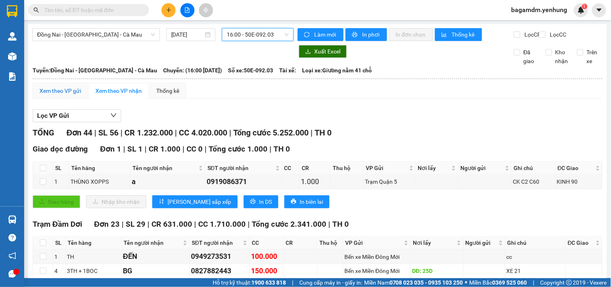
click at [63, 95] on div "Xem theo VP gửi" at bounding box center [59, 91] width 41 height 9
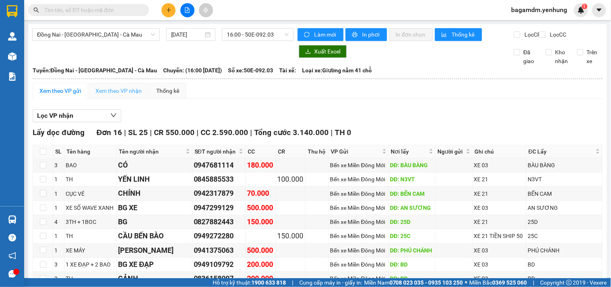
click at [126, 99] on div "Xem theo VP nhận" at bounding box center [119, 91] width 60 height 16
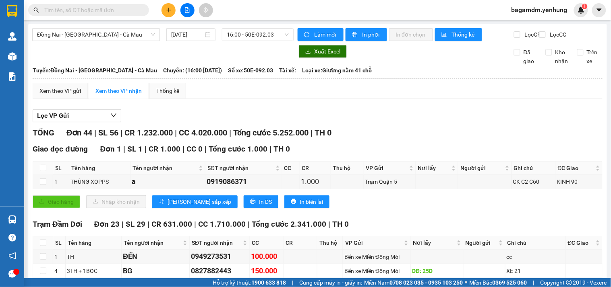
click at [102, 58] on div at bounding box center [162, 51] width 261 height 13
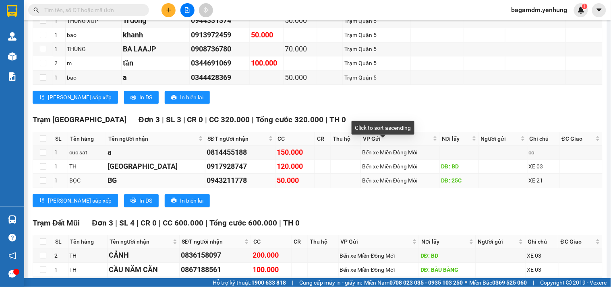
scroll to position [537, 0]
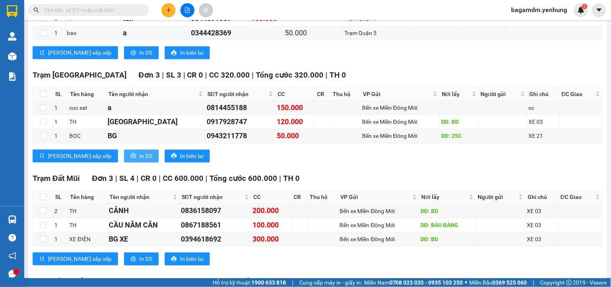
click at [139, 160] on span "In DS" at bounding box center [145, 156] width 13 height 9
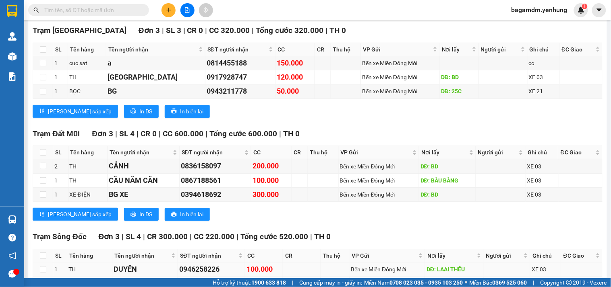
scroll to position [626, 0]
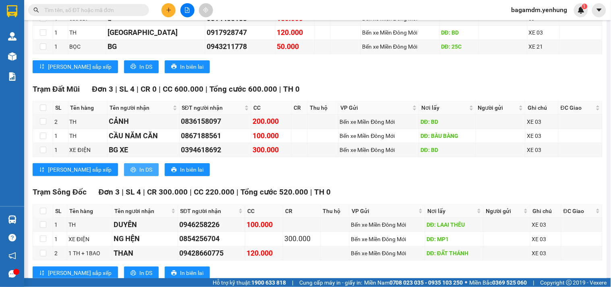
click at [139, 174] on span "In DS" at bounding box center [145, 169] width 13 height 9
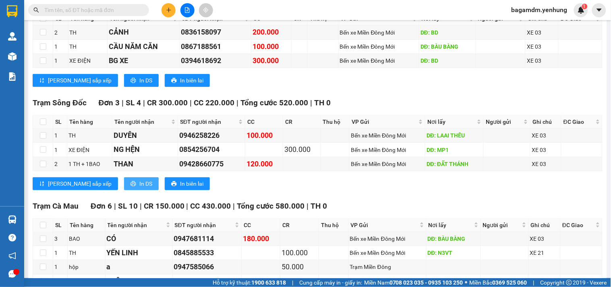
click at [139, 188] on span "In DS" at bounding box center [145, 184] width 13 height 9
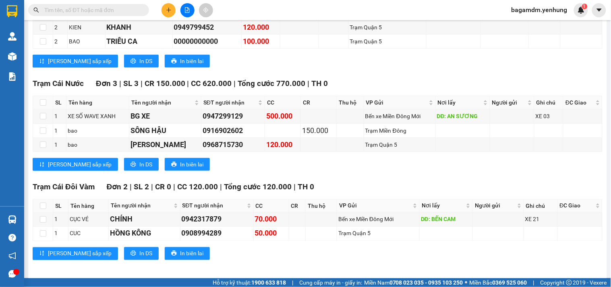
scroll to position [997, 0]
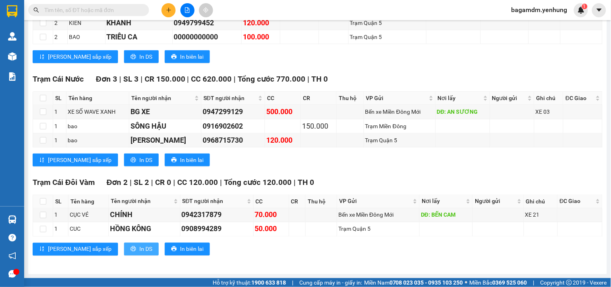
click at [139, 248] on span "In DS" at bounding box center [145, 249] width 13 height 9
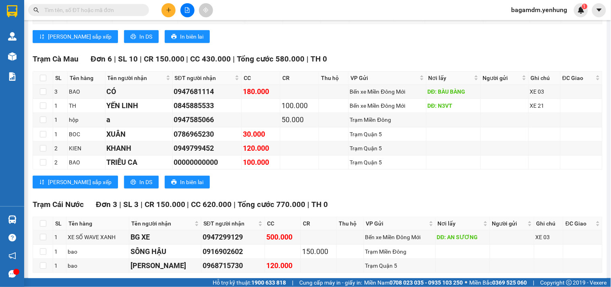
scroll to position [818, 0]
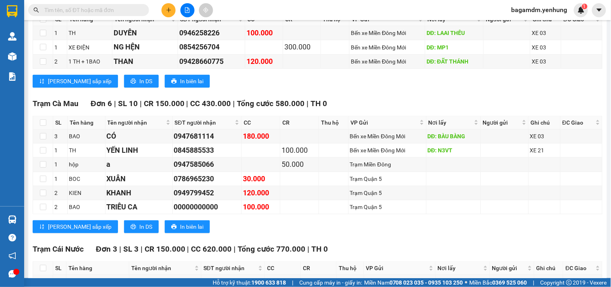
click at [384, 233] on div "[PERSON_NAME] sắp xếp In DS In biên lai" at bounding box center [318, 227] width 570 height 13
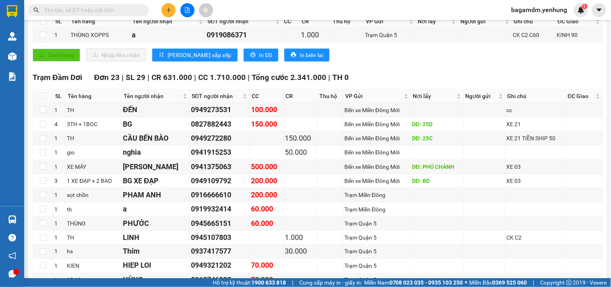
scroll to position [0, 0]
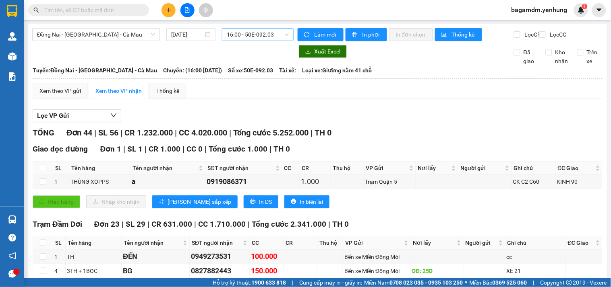
click at [252, 31] on span "16:00 - 50E-092.03" at bounding box center [258, 35] width 62 height 12
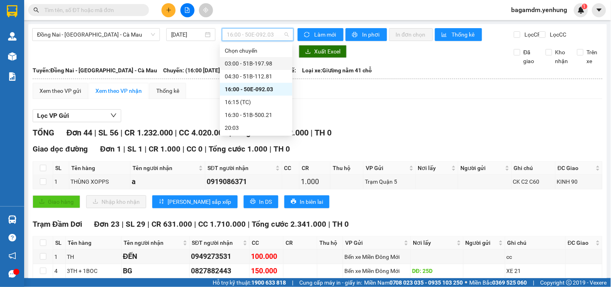
click at [244, 67] on div "03:00 - 51B-197.98" at bounding box center [256, 63] width 63 height 9
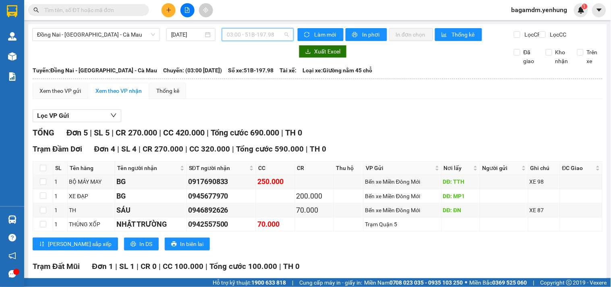
click at [238, 38] on span "03:00 - 51B-197.98" at bounding box center [258, 35] width 62 height 12
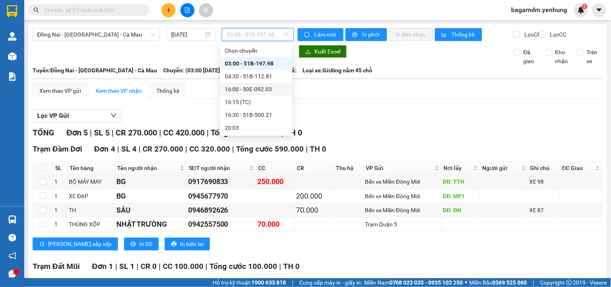
click at [239, 91] on div "16:00 - 50E-092.03" at bounding box center [256, 89] width 63 height 9
